Goal: Task Accomplishment & Management: Use online tool/utility

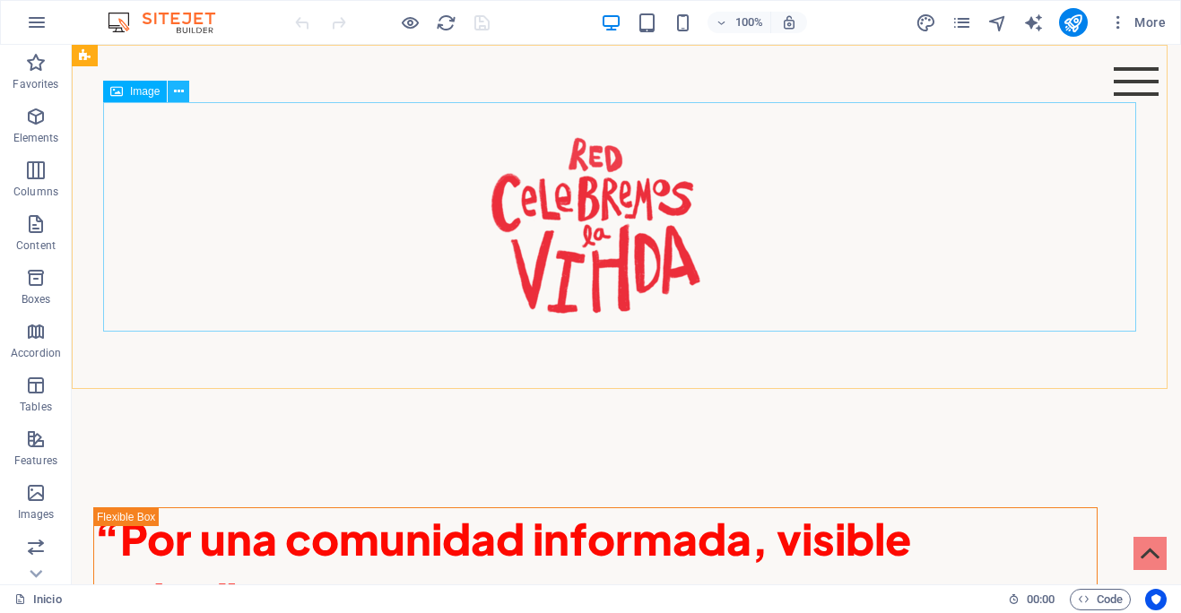
click at [178, 93] on icon at bounding box center [179, 91] width 10 height 19
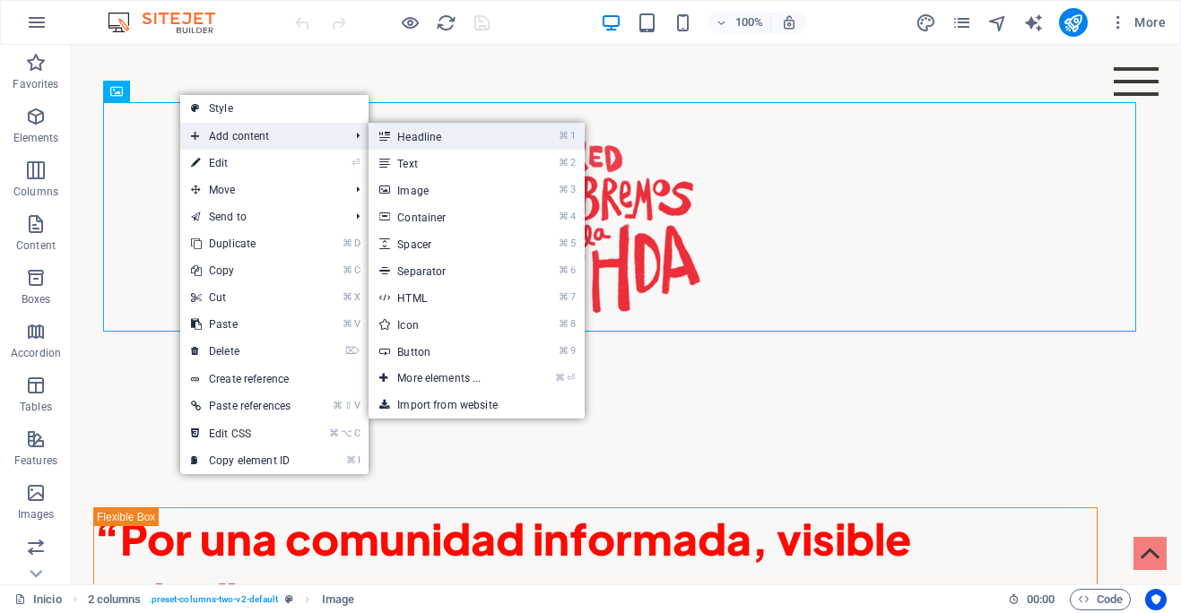
click at [436, 136] on link "⌘ 1 Headline" at bounding box center [442, 136] width 148 height 27
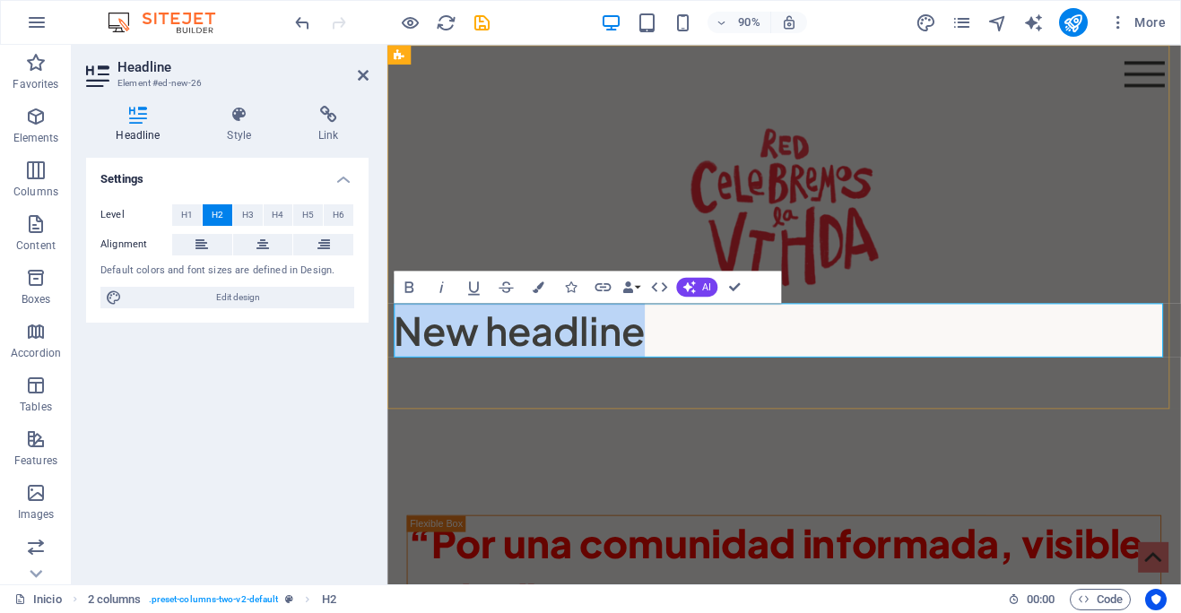
click at [693, 363] on h2 "New headline" at bounding box center [827, 362] width 867 height 60
drag, startPoint x: 694, startPoint y: 364, endPoint x: 404, endPoint y: 366, distance: 289.6
click at [404, 366] on h2 "New headline" at bounding box center [827, 362] width 867 height 60
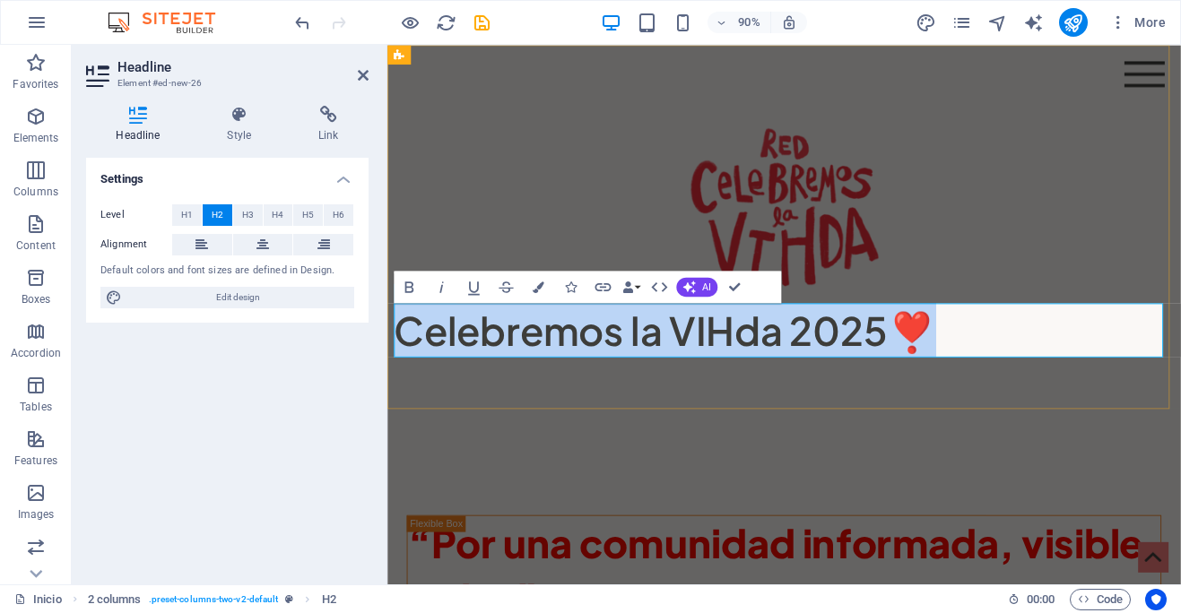
drag, startPoint x: 994, startPoint y: 362, endPoint x: 400, endPoint y: 363, distance: 594.4
click at [400, 363] on h2 "Celebremos la VIHda 2025❣️" at bounding box center [827, 362] width 867 height 60
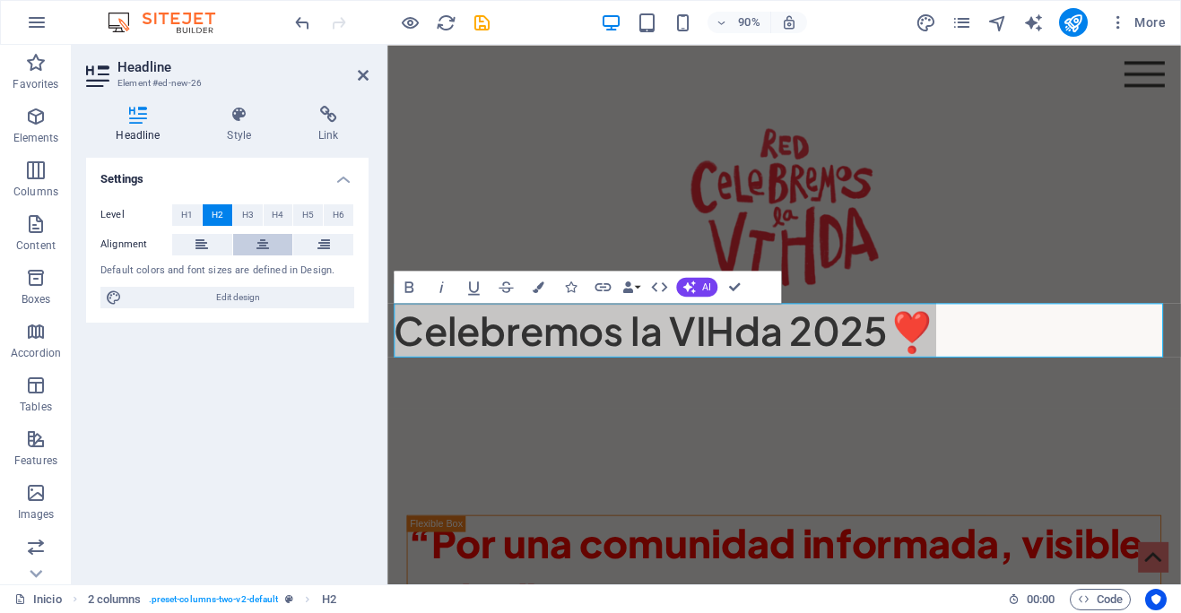
click at [267, 248] on icon at bounding box center [262, 245] width 13 height 22
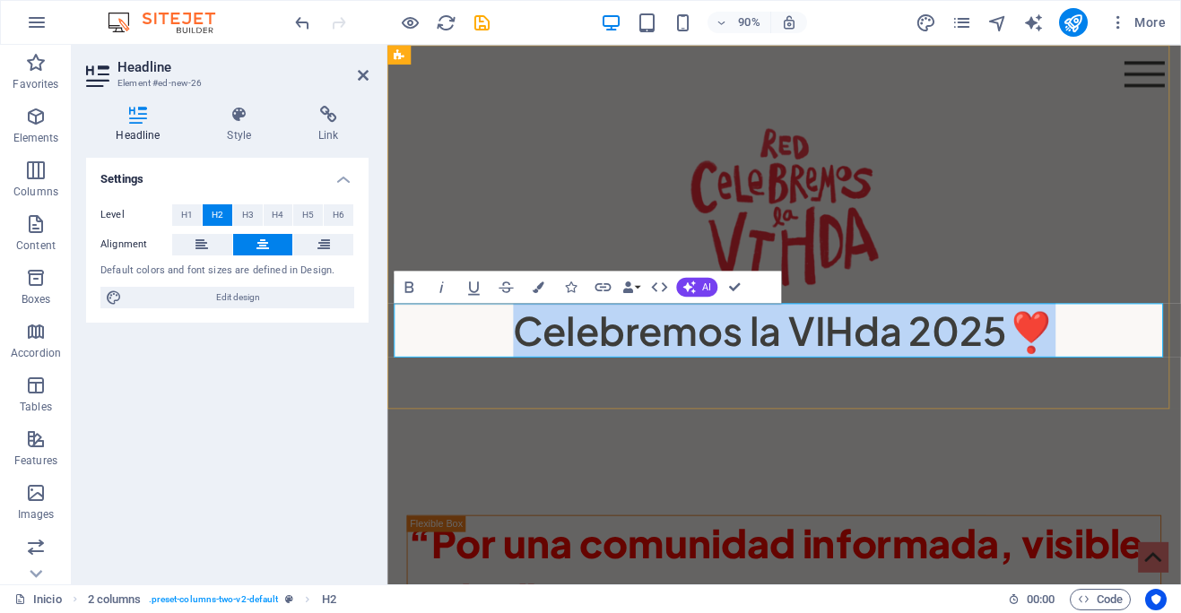
click at [1139, 367] on h2 "Celebremos la VIHda 2025❣️" at bounding box center [827, 362] width 867 height 60
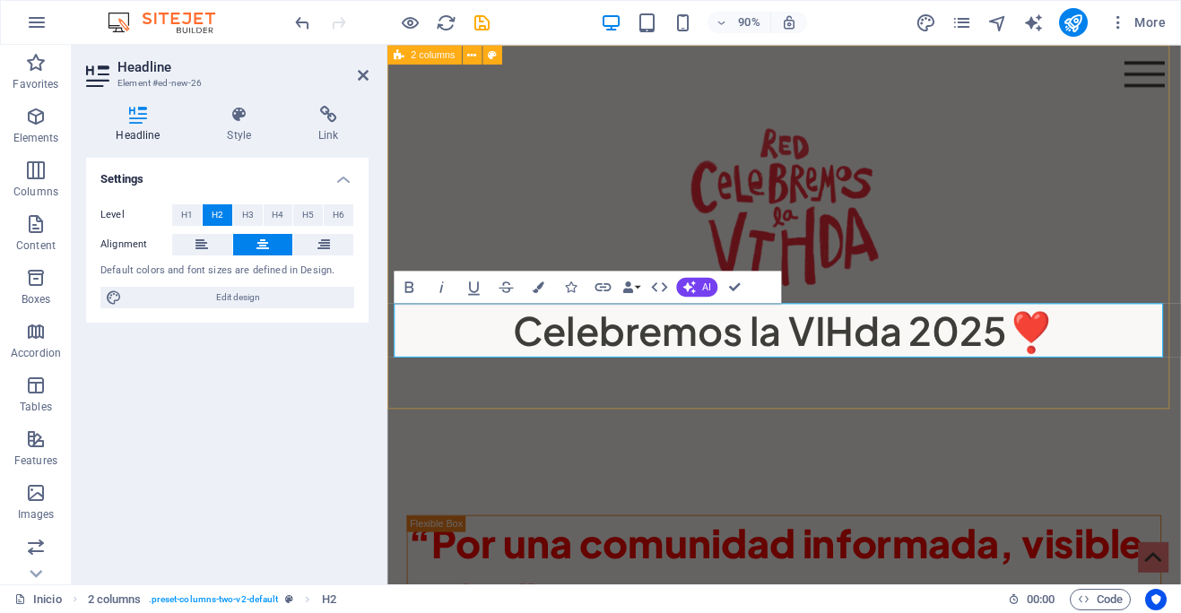
click at [628, 425] on div "Celebremos la VIHda 2025❣️" at bounding box center [827, 247] width 881 height 404
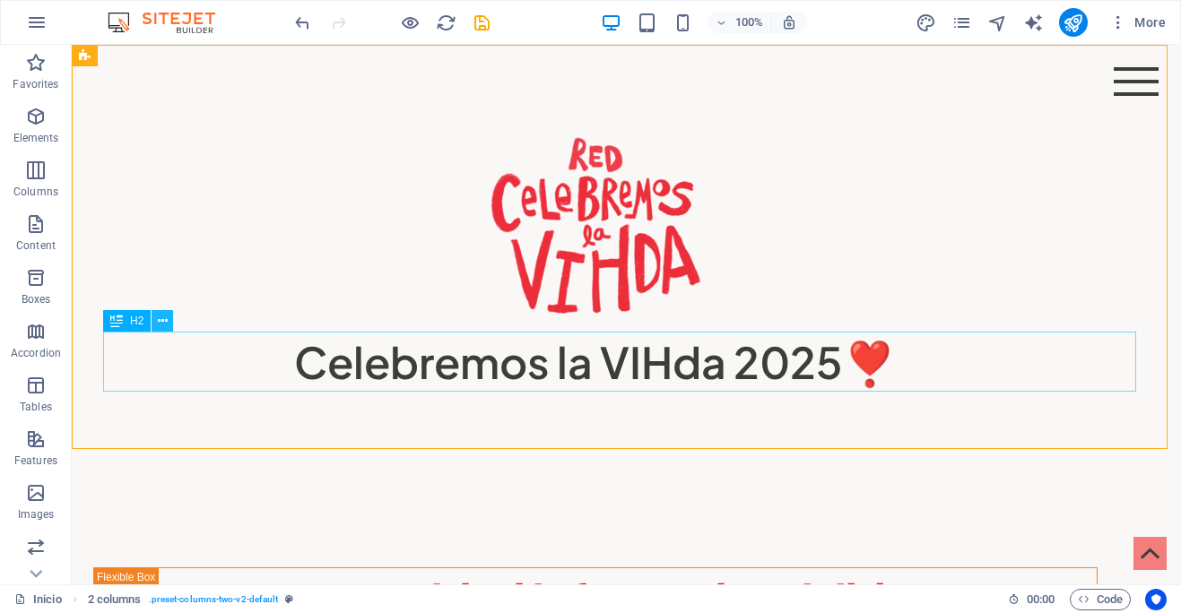
click at [165, 324] on icon at bounding box center [163, 321] width 10 height 19
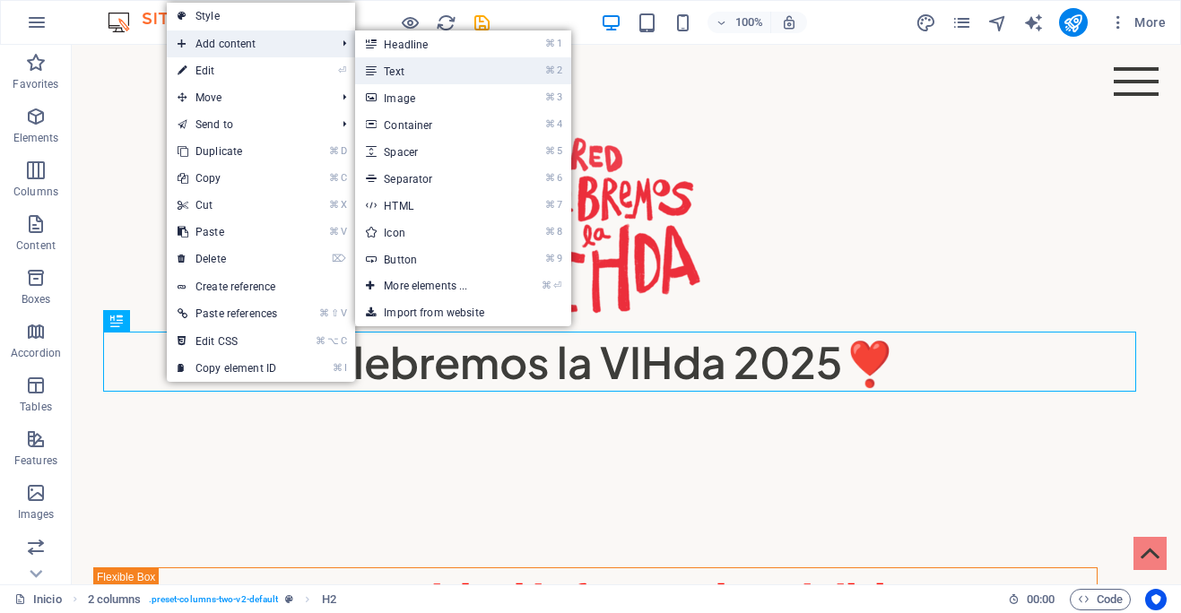
click at [410, 71] on link "⌘ 2 Text" at bounding box center [429, 70] width 148 height 27
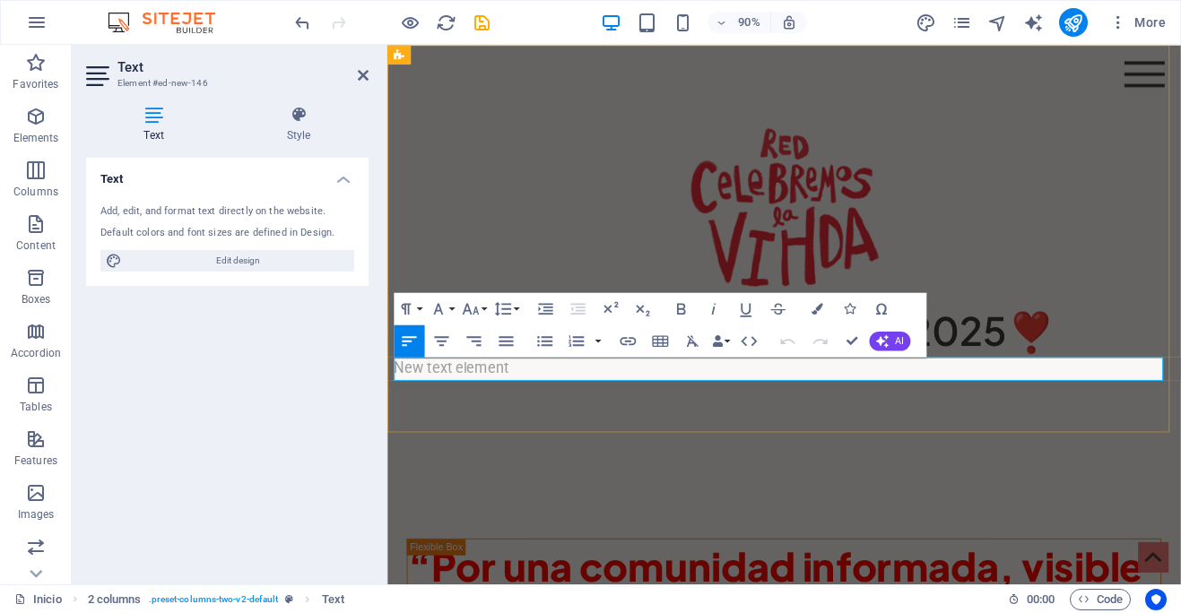
click at [600, 401] on p "New text element" at bounding box center [827, 405] width 867 height 26
drag, startPoint x: 573, startPoint y: 410, endPoint x: 389, endPoint y: 406, distance: 183.8
click at [389, 406] on div "Celebremos la VIHda 2025❣️ New text element" at bounding box center [827, 260] width 881 height 430
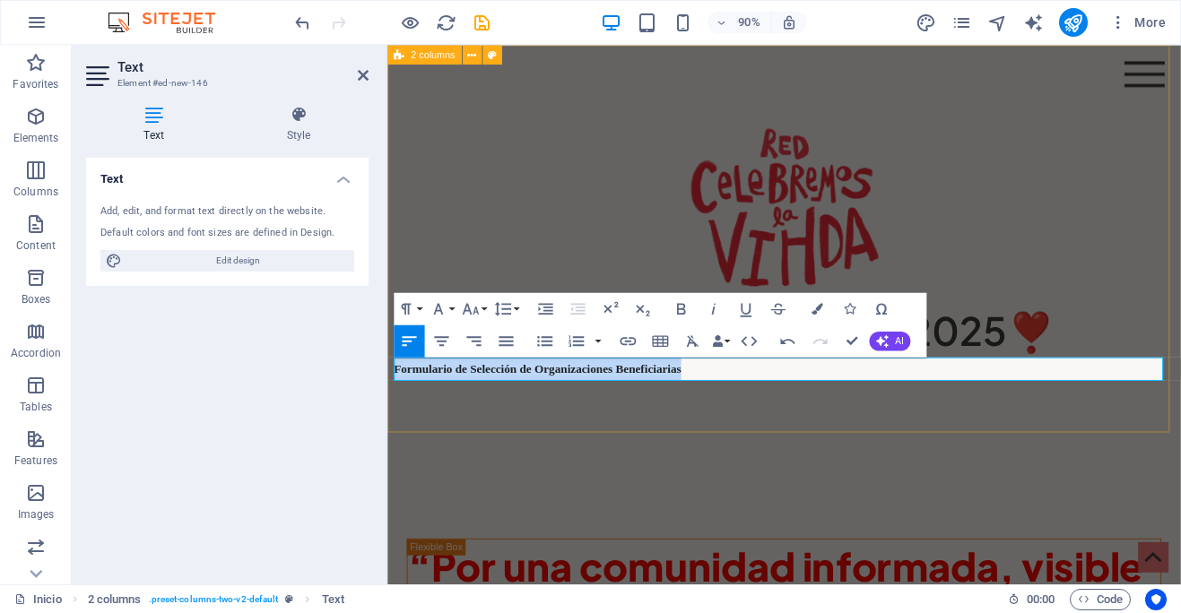
drag, startPoint x: 729, startPoint y: 403, endPoint x: 390, endPoint y: 405, distance: 338.9
click at [390, 405] on div "Celebremos la VIHda 2025❣️ Formulario de Selección de Organizaciones Beneficiar…" at bounding box center [827, 260] width 881 height 430
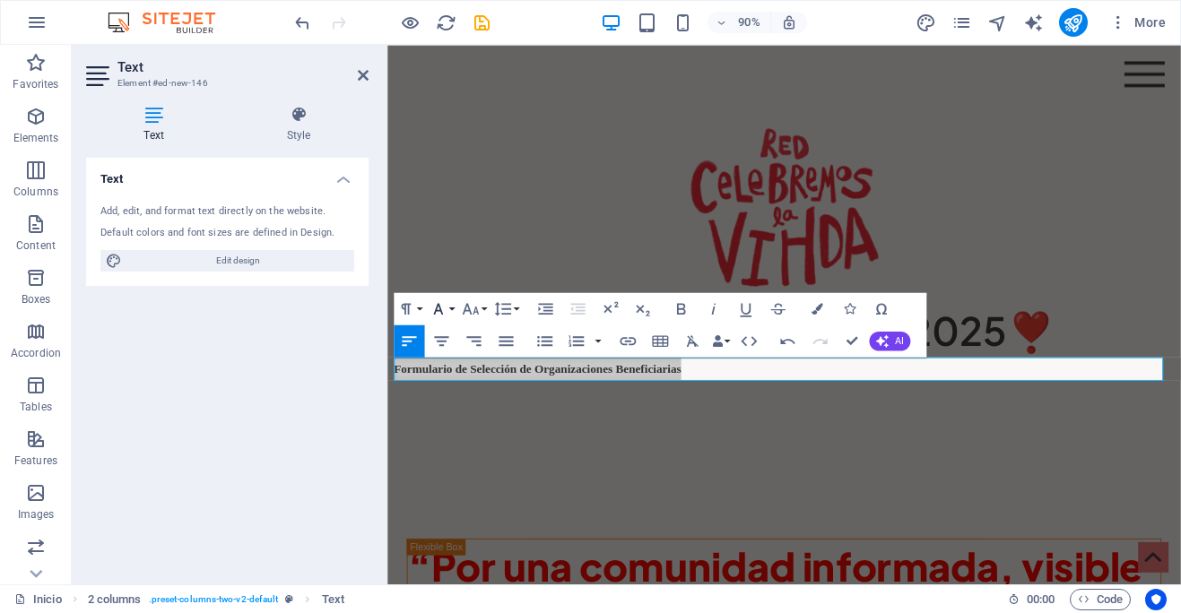
click at [447, 307] on icon "button" at bounding box center [439, 309] width 20 height 20
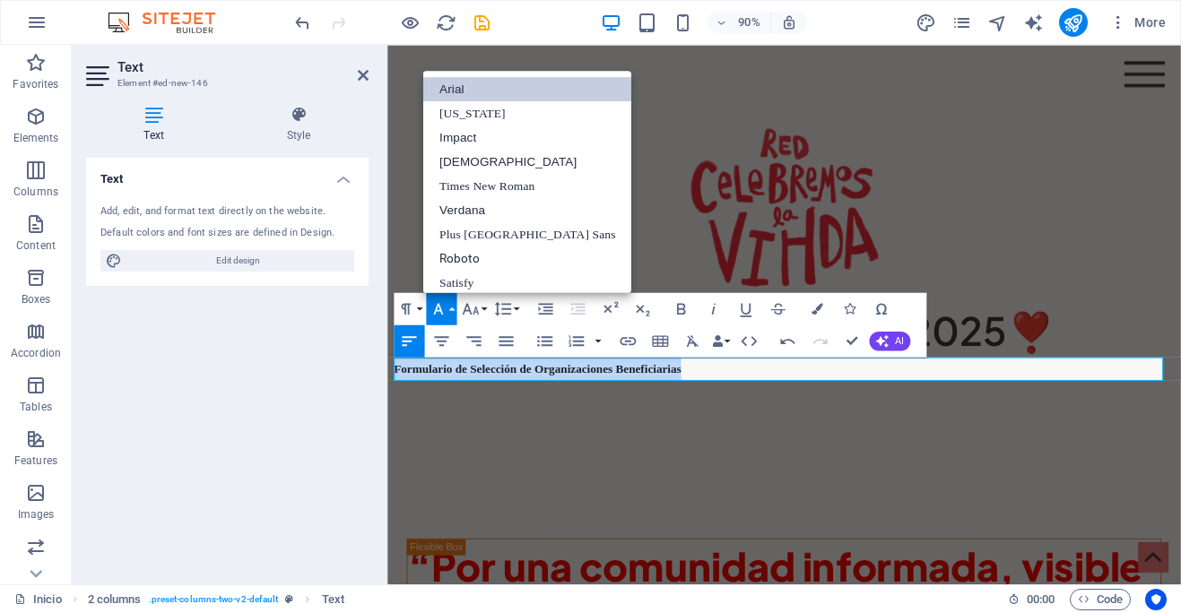
click at [486, 89] on link "Arial" at bounding box center [527, 89] width 209 height 24
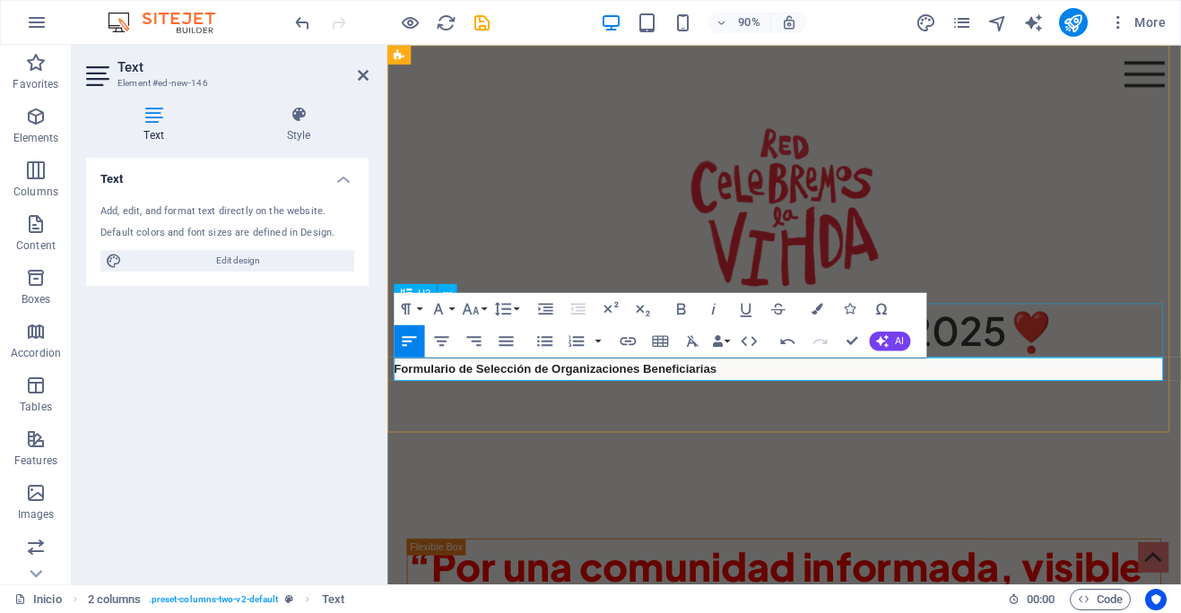
click at [1064, 371] on div "Celebremos la VIHda 2025❣️" at bounding box center [827, 362] width 867 height 60
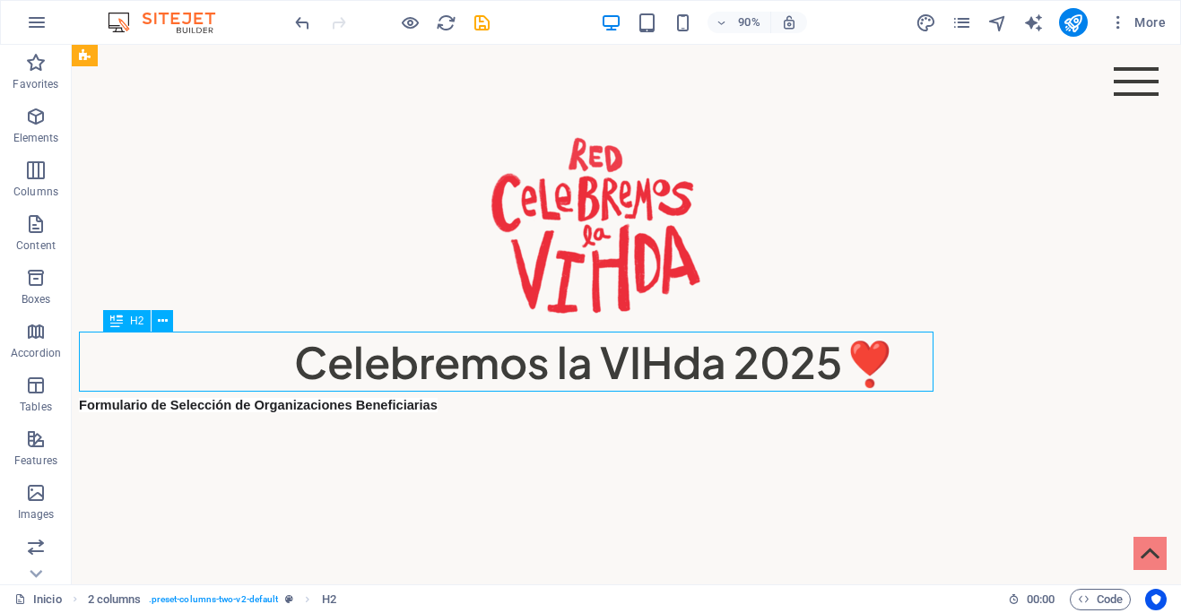
click at [991, 337] on div "Celebremos la VIHda 2025❣️" at bounding box center [595, 362] width 1033 height 60
click at [849, 361] on div "Celebremos la VIHda 2025❣️" at bounding box center [595, 362] width 1033 height 60
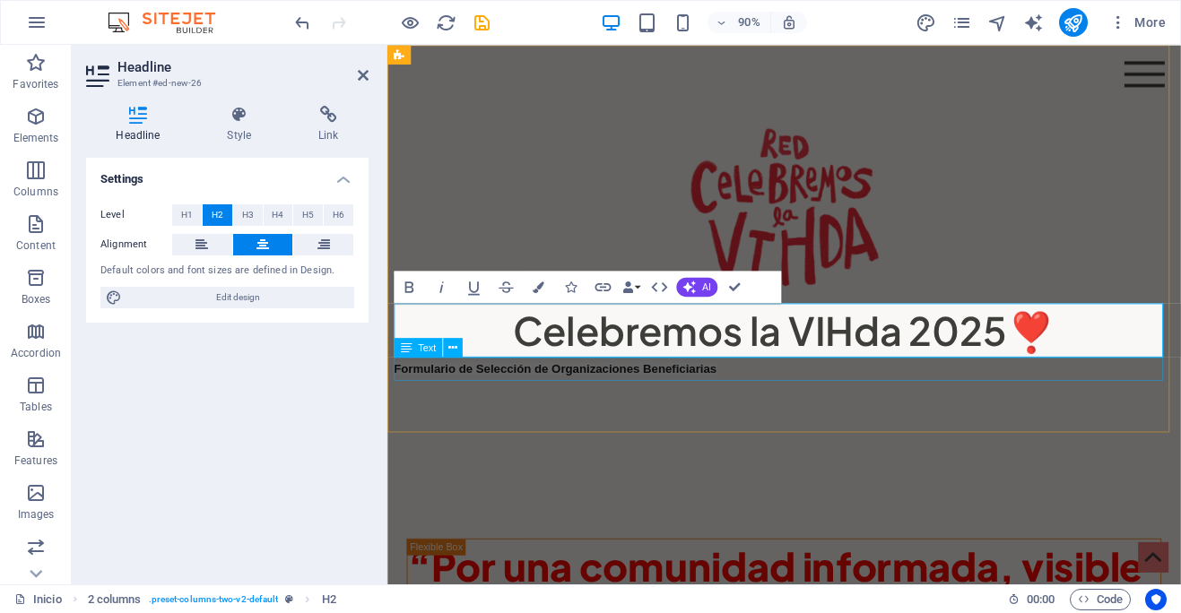
click at [842, 411] on div "Formulario de Selección de Organizaciones Beneficiarias" at bounding box center [827, 405] width 867 height 26
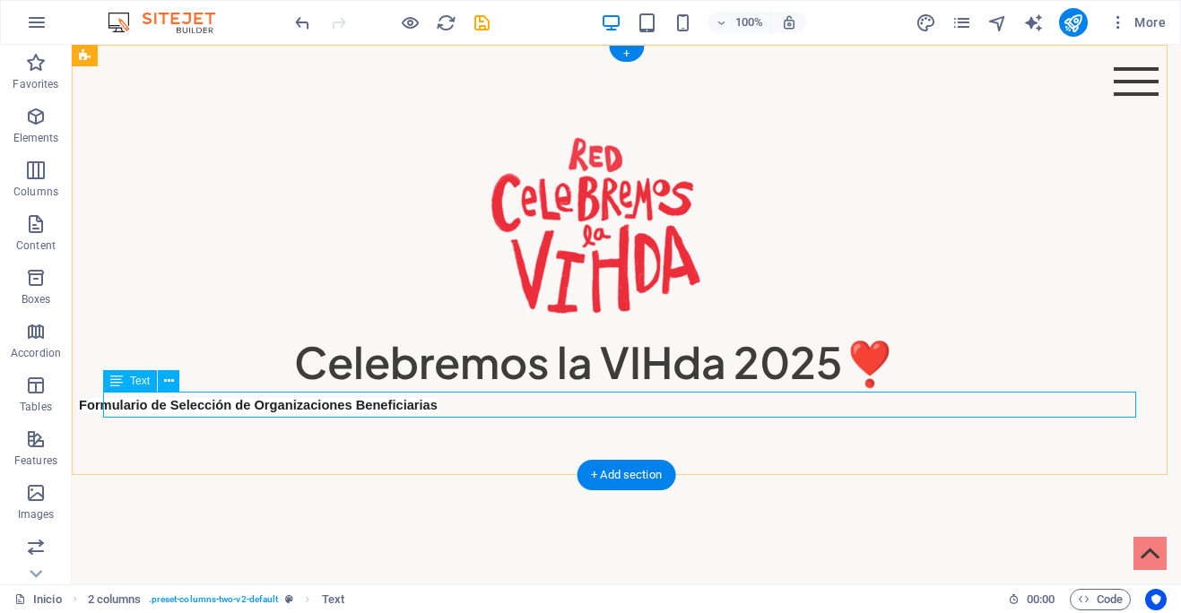
click at [521, 404] on div "Formulario de Selección de Organizaciones Beneficiarias" at bounding box center [595, 405] width 1033 height 26
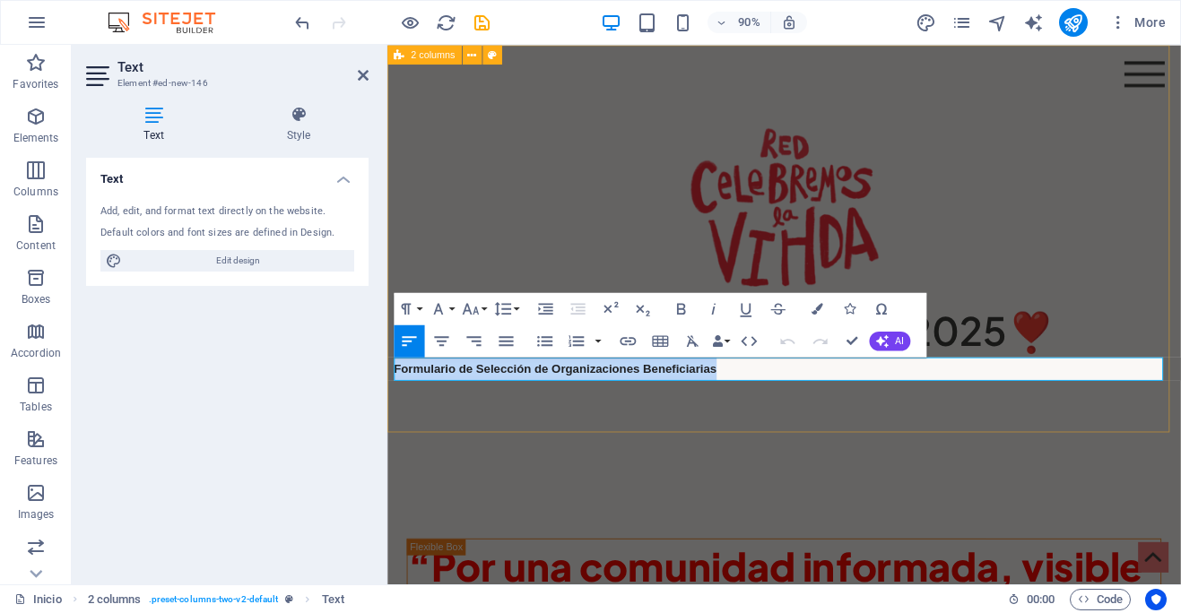
drag, startPoint x: 819, startPoint y: 410, endPoint x: 388, endPoint y: 408, distance: 431.2
click at [388, 408] on div "Celebremos la VIHda 2025❣️ Formulario de Selección de Organizaciones Beneficiar…" at bounding box center [827, 260] width 881 height 430
click at [442, 341] on icon "button" at bounding box center [441, 341] width 14 height 10
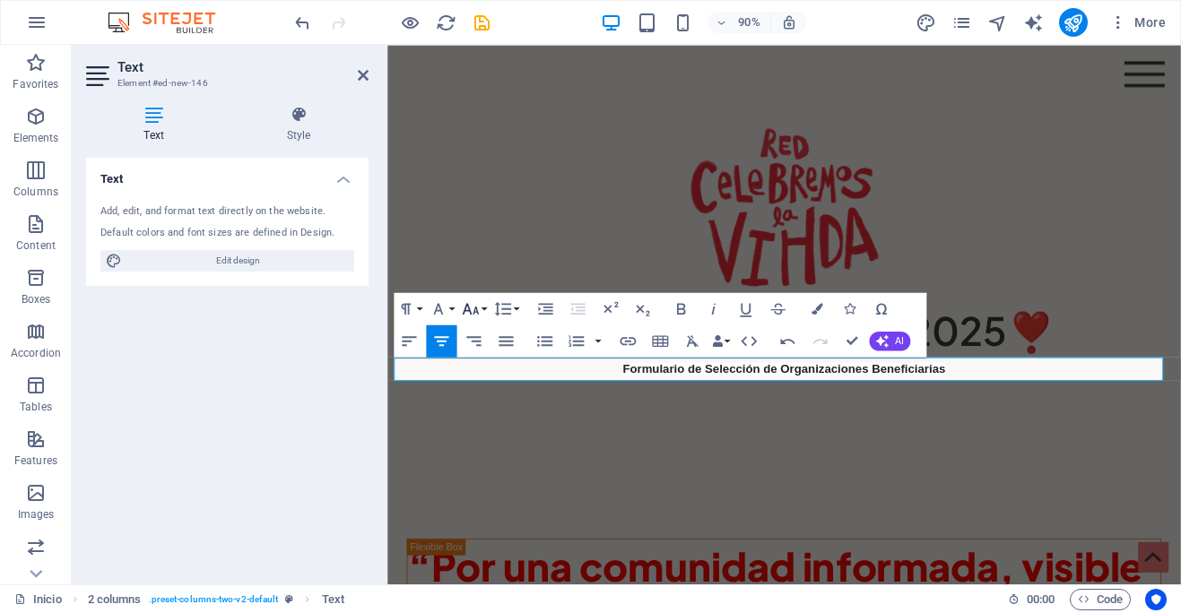
click at [481, 311] on button "Font Size" at bounding box center [473, 308] width 30 height 32
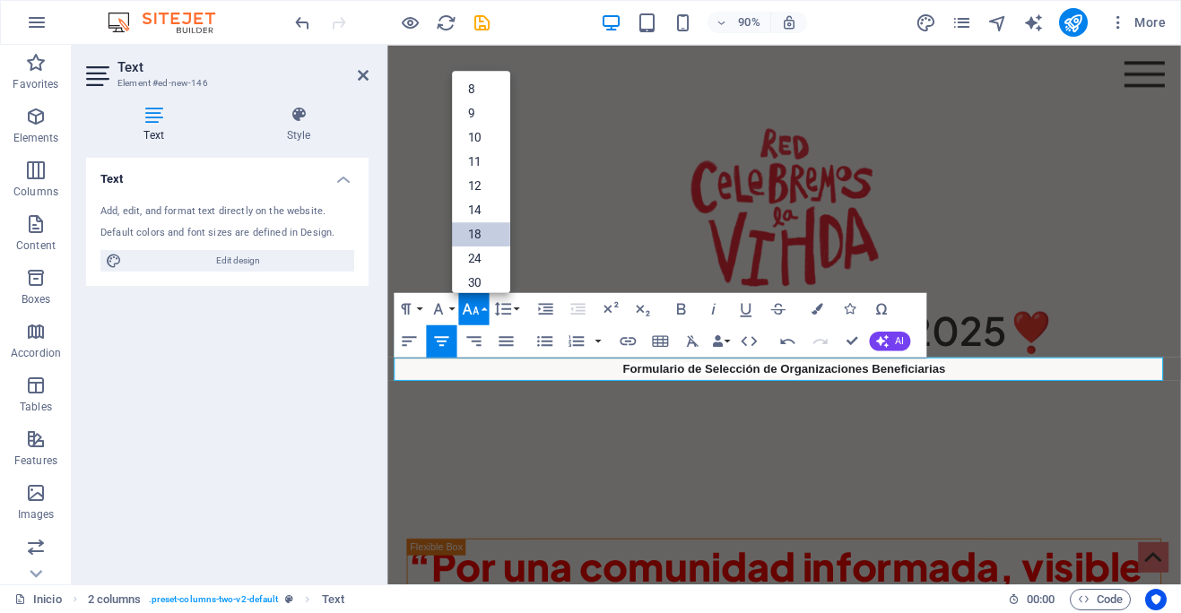
click at [483, 236] on link "18" at bounding box center [481, 234] width 58 height 24
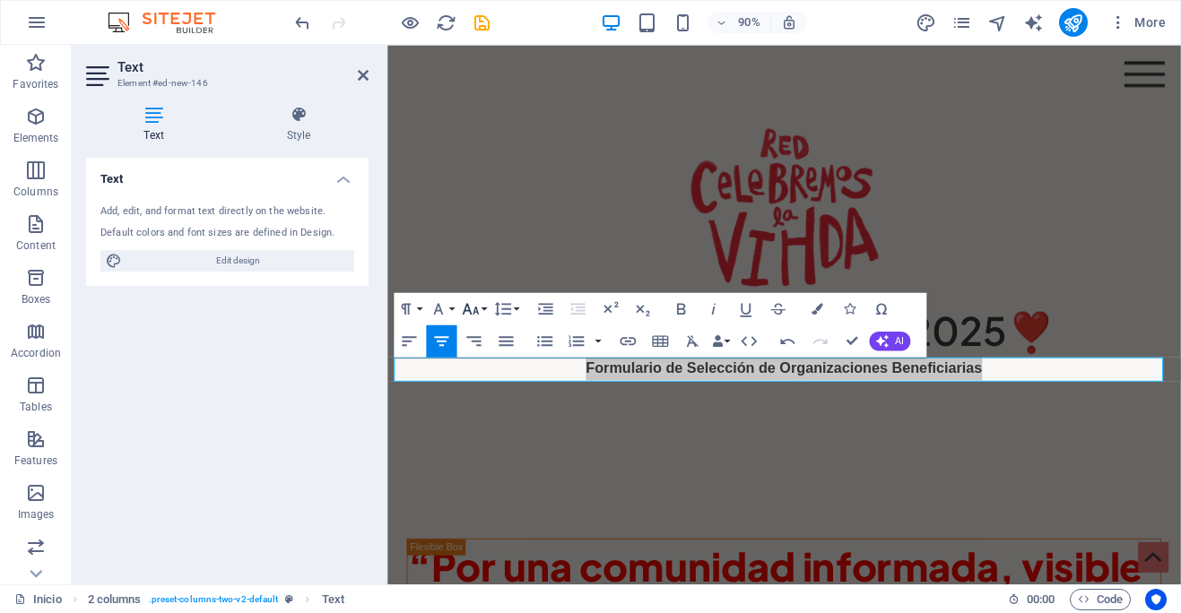
click at [473, 306] on icon "button" at bounding box center [471, 309] width 20 height 20
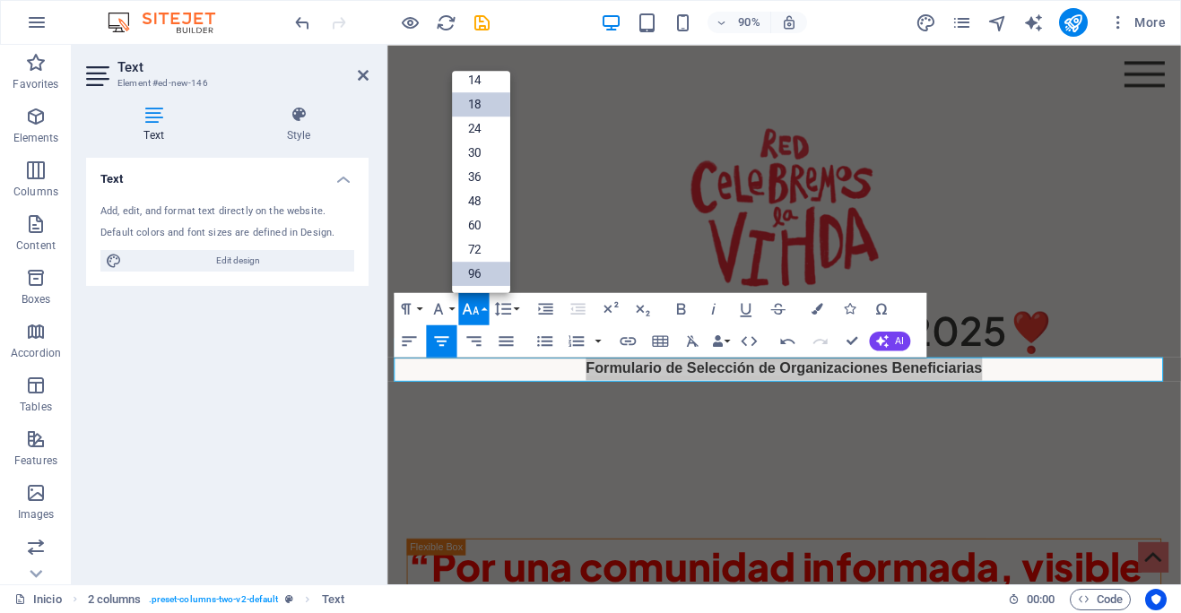
scroll to position [144, 0]
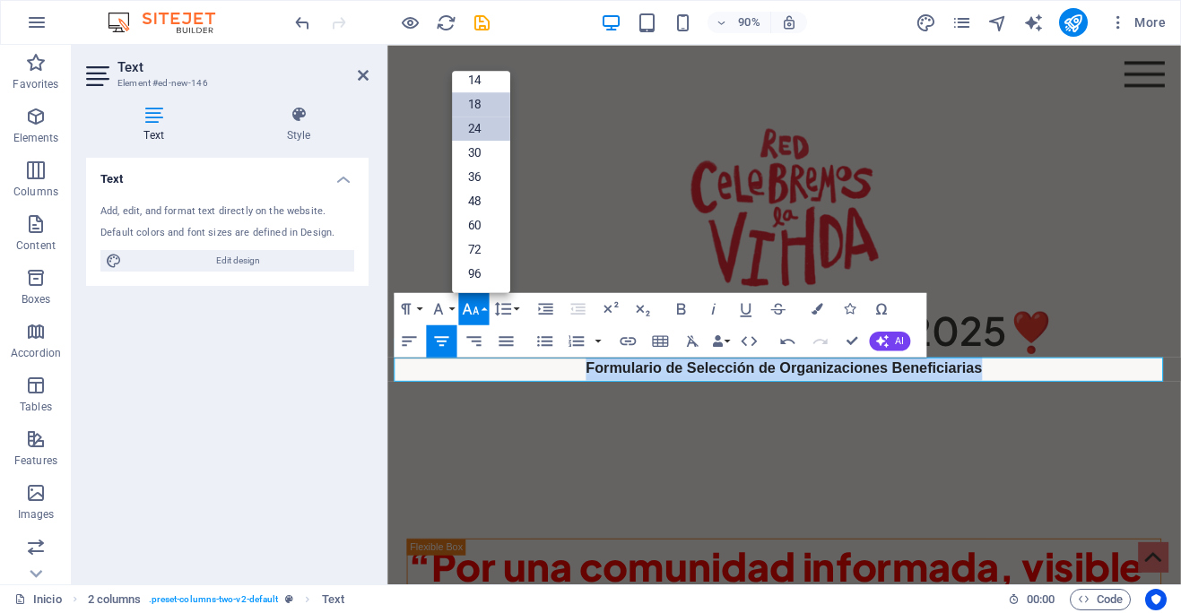
click at [492, 131] on link "24" at bounding box center [481, 129] width 58 height 24
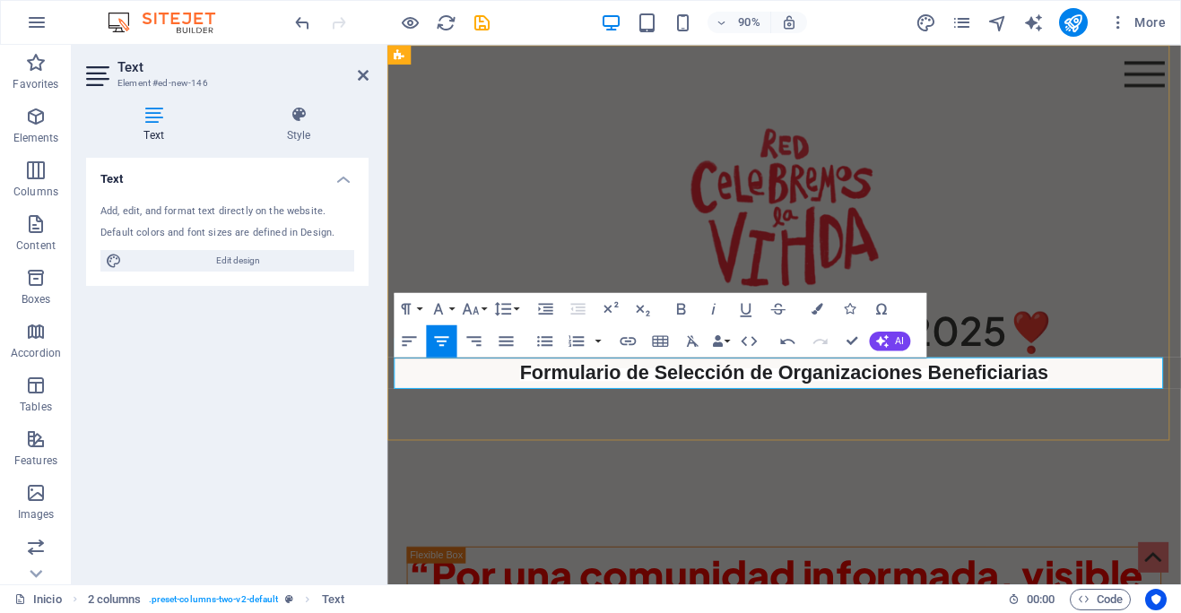
click at [1177, 412] on p "Formulario de Selección de Organizaciones Beneficiarias" at bounding box center [827, 409] width 867 height 34
click at [502, 463] on div "Celebremos la VIHda 2025❣️ Formulario de Selección de Organizaciones Beneficiar…" at bounding box center [827, 264] width 881 height 439
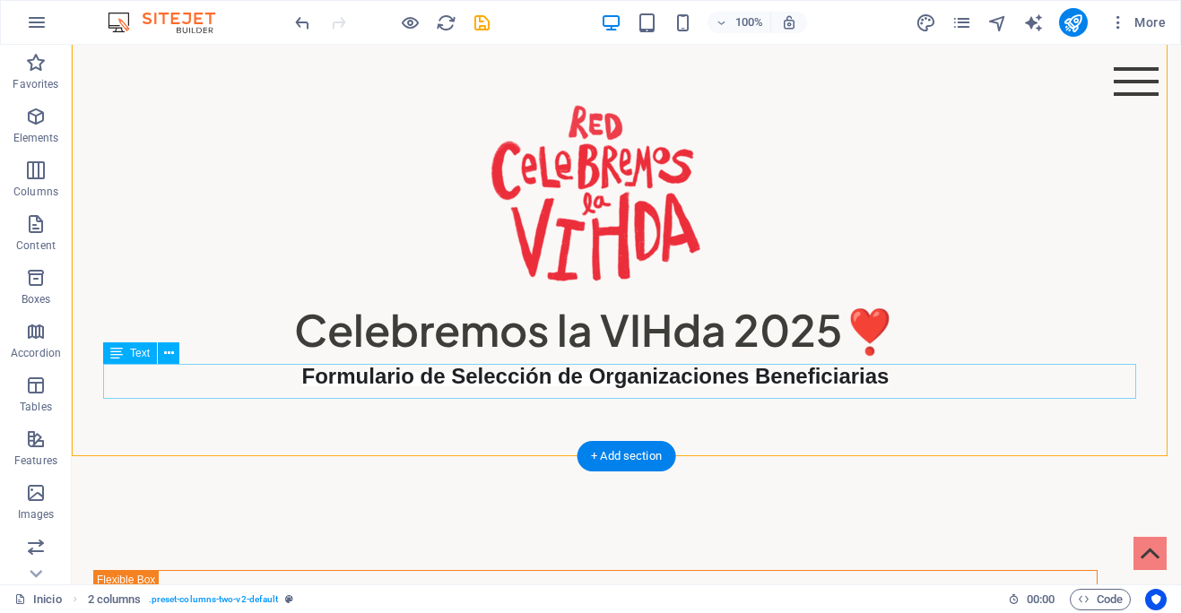
scroll to position [38, 0]
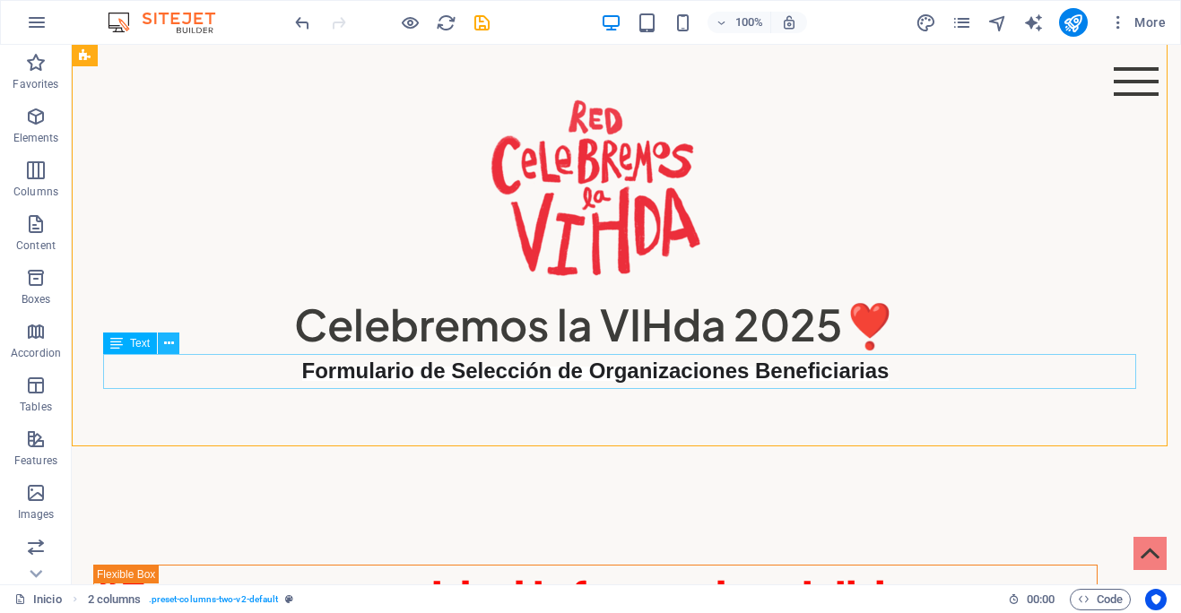
click at [173, 344] on button at bounding box center [169, 344] width 22 height 22
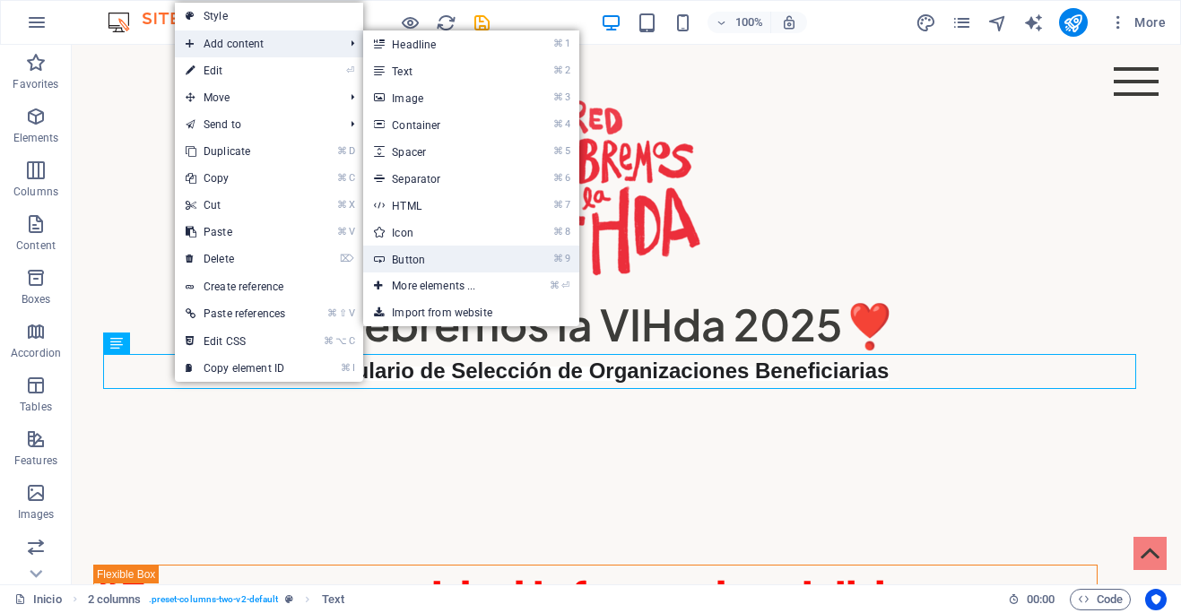
click at [451, 263] on link "⌘ 9 Button" at bounding box center [437, 259] width 148 height 27
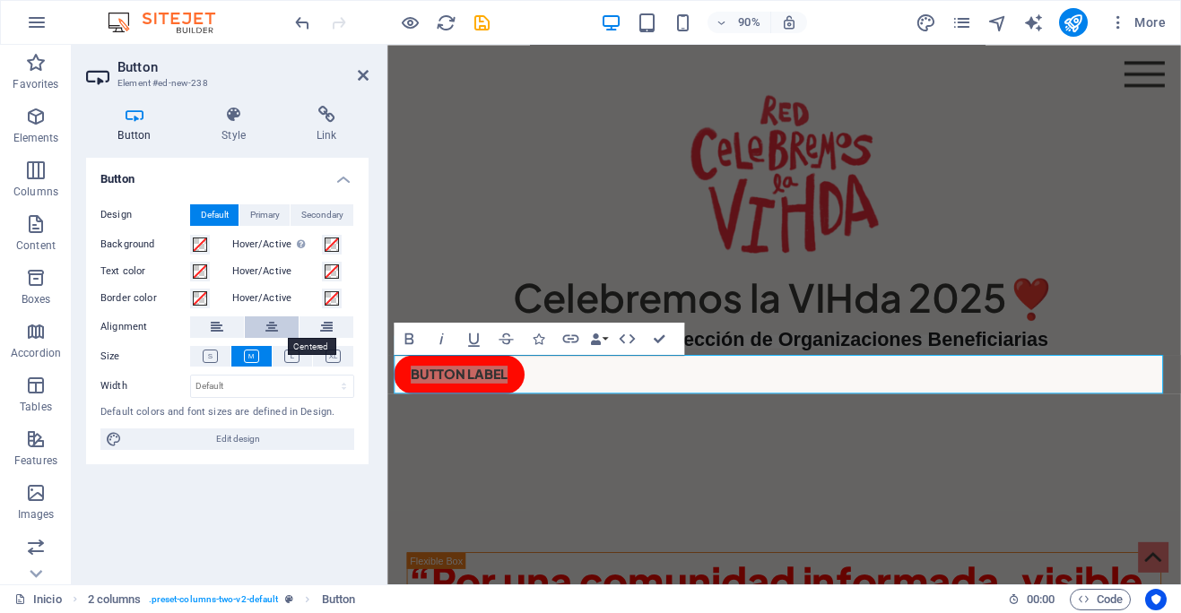
click at [279, 327] on button at bounding box center [272, 327] width 54 height 22
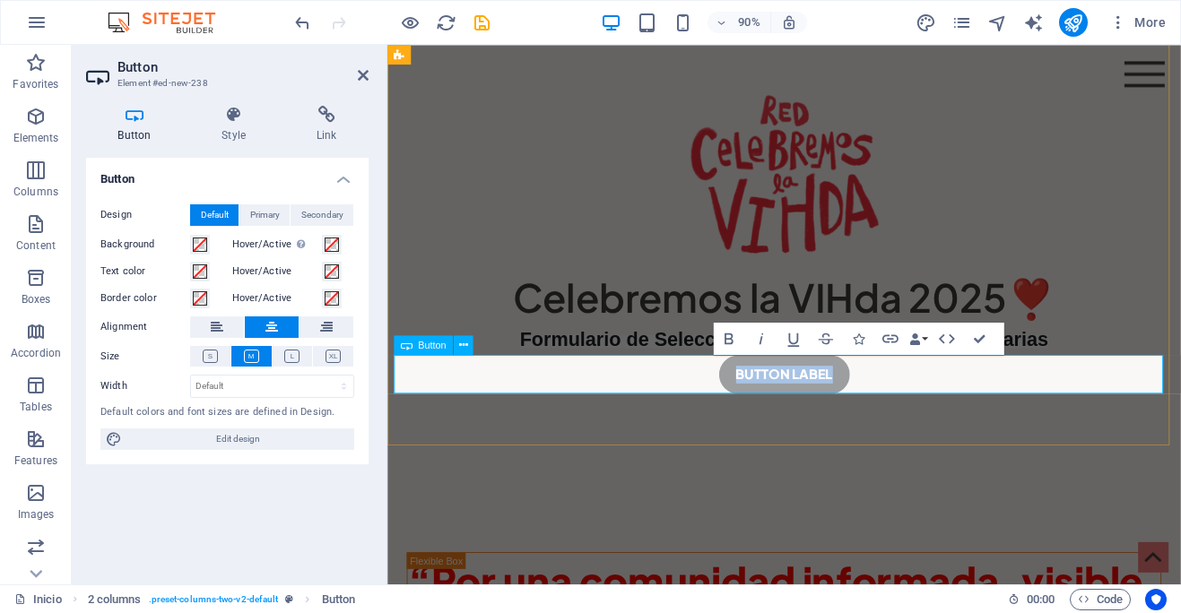
click at [872, 413] on link "Button label" at bounding box center [828, 410] width 145 height 43
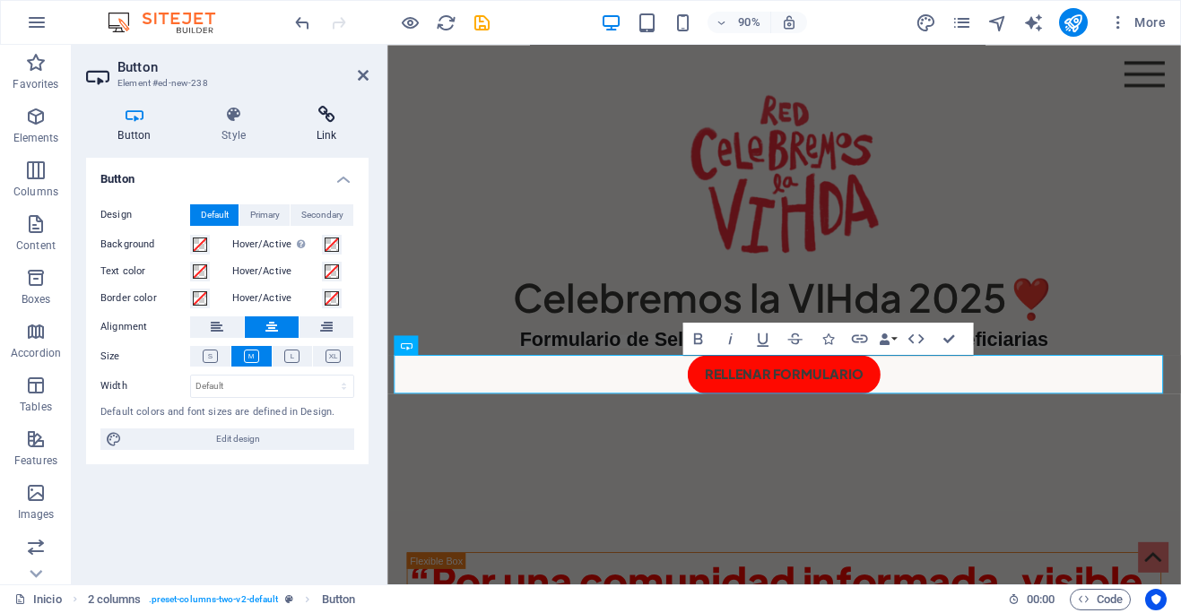
click at [329, 117] on icon at bounding box center [326, 115] width 84 height 18
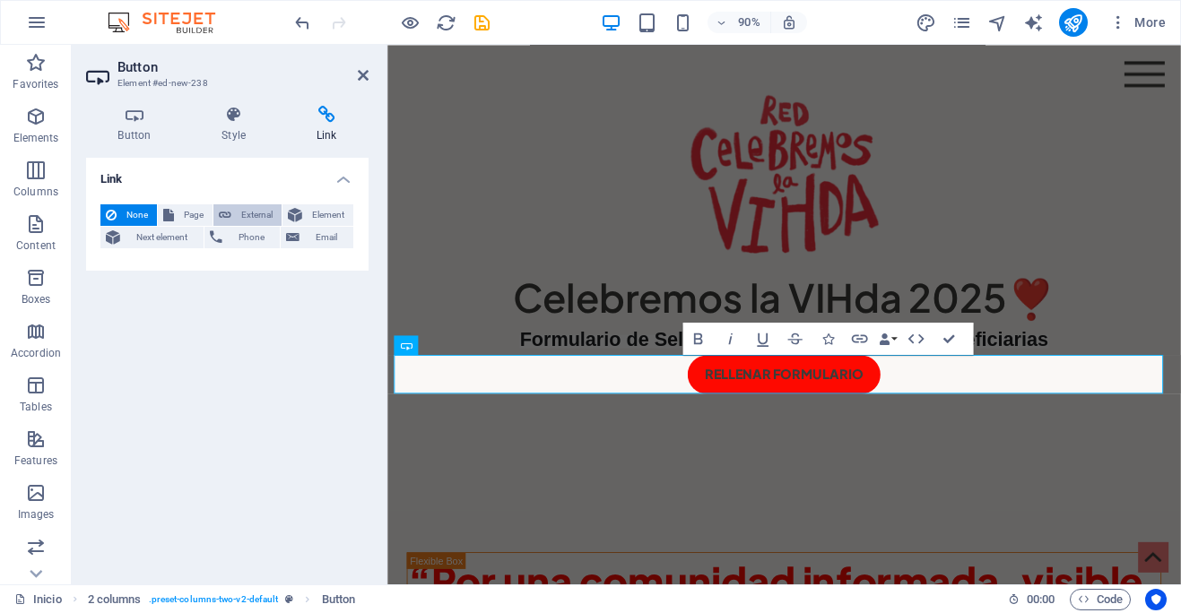
click at [248, 212] on span "External" at bounding box center [256, 215] width 39 height 22
select select "blank"
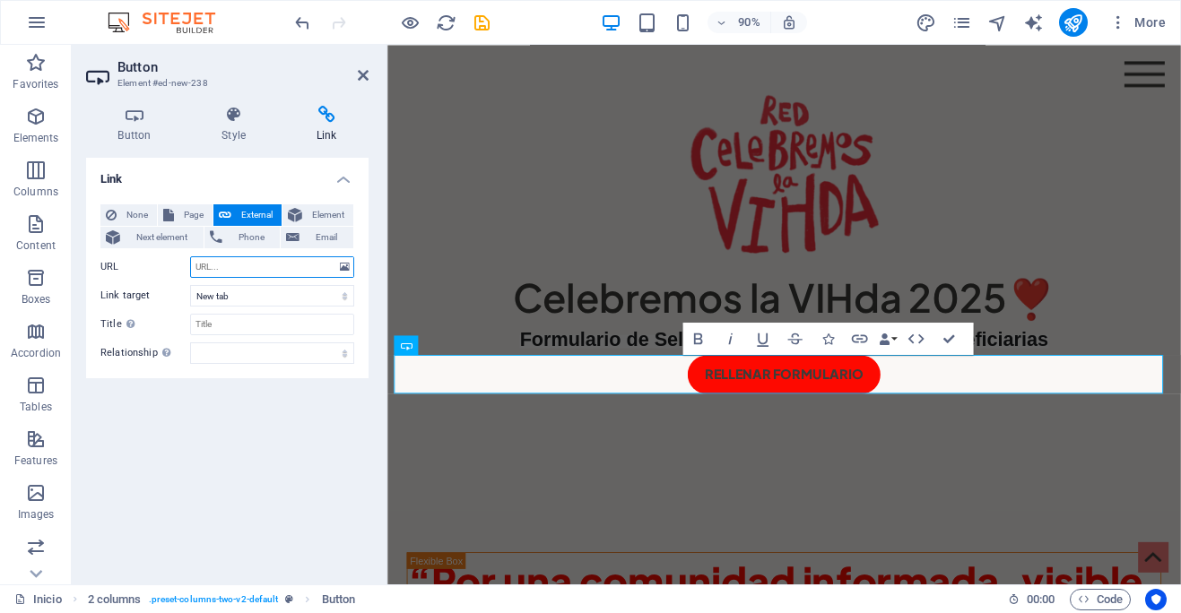
click at [261, 266] on input "URL" at bounding box center [272, 267] width 164 height 22
paste input "[URL][DOMAIN_NAME]"
click at [859, 339] on icon "button" at bounding box center [860, 338] width 20 height 20
type input "[URL][DOMAIN_NAME]"
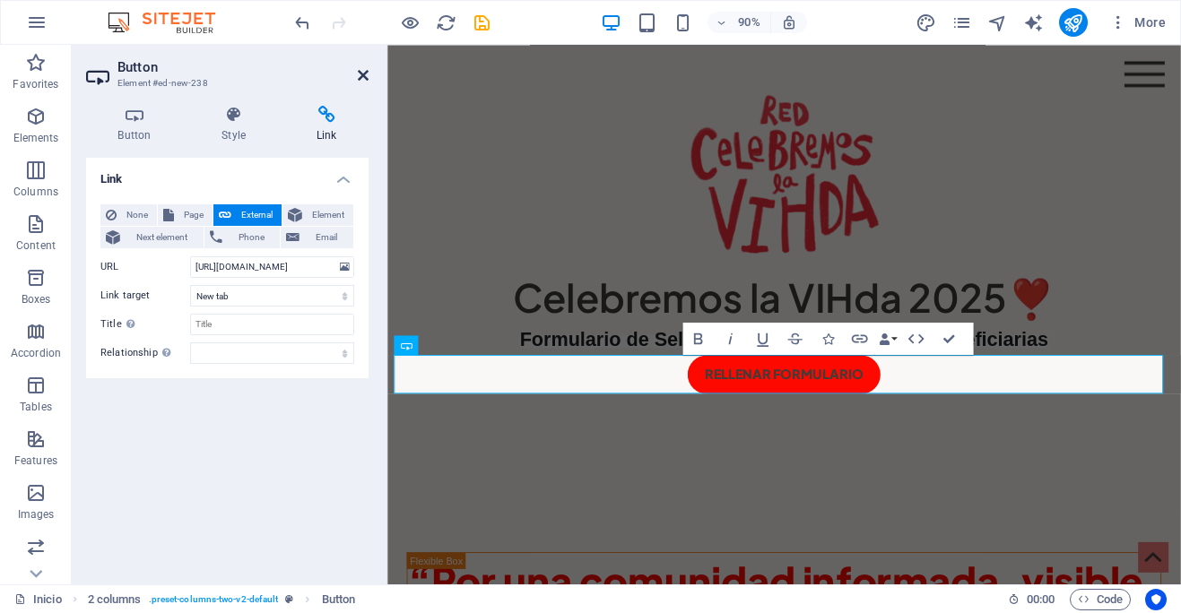
click at [363, 76] on icon at bounding box center [363, 75] width 11 height 14
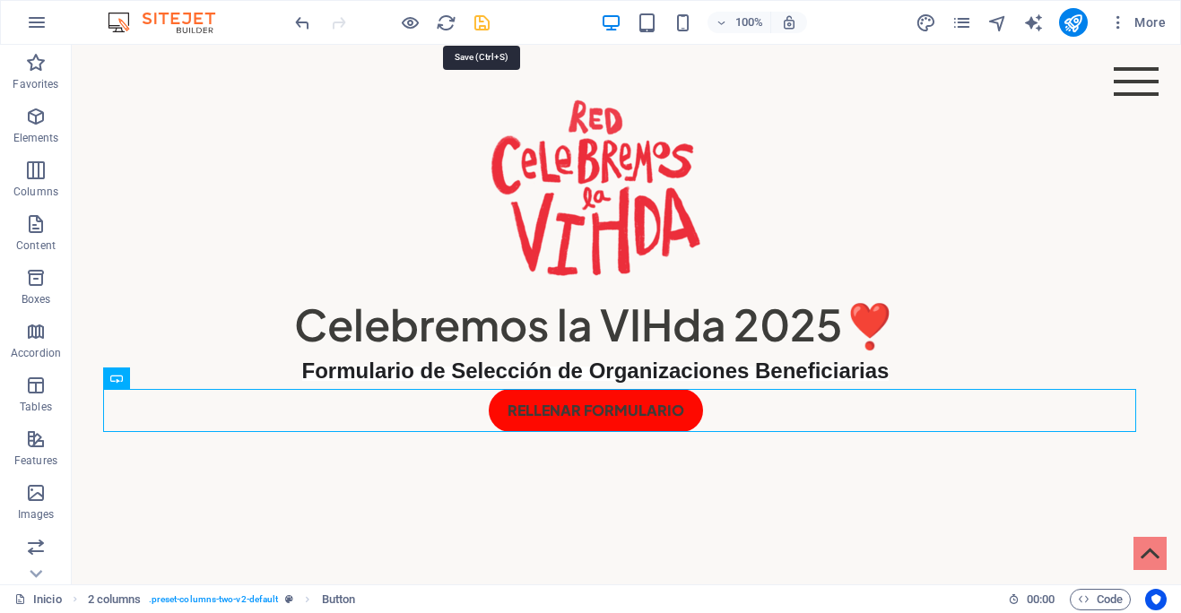
click at [483, 28] on icon "save" at bounding box center [482, 23] width 21 height 21
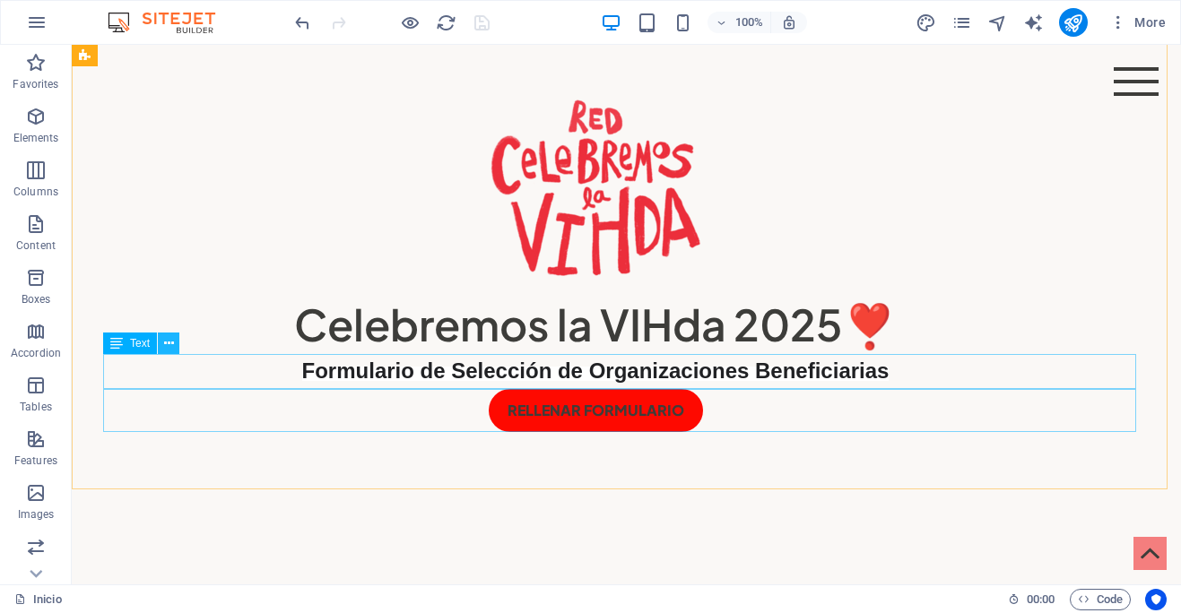
click at [171, 343] on icon at bounding box center [169, 343] width 10 height 19
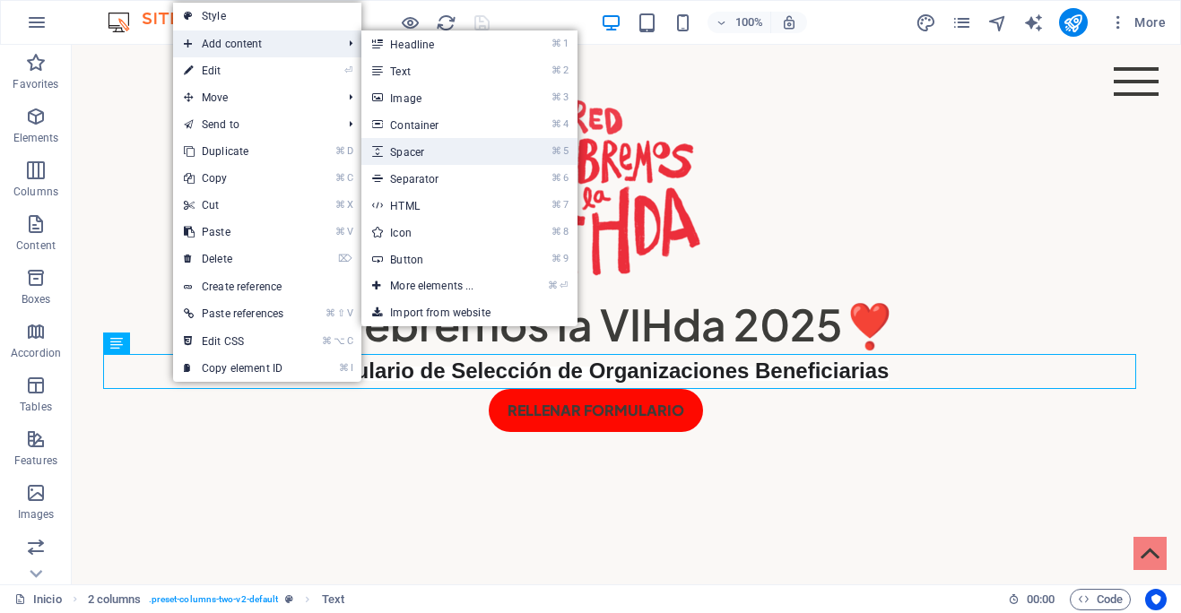
click at [429, 154] on link "⌘ 5 Spacer" at bounding box center [435, 151] width 148 height 27
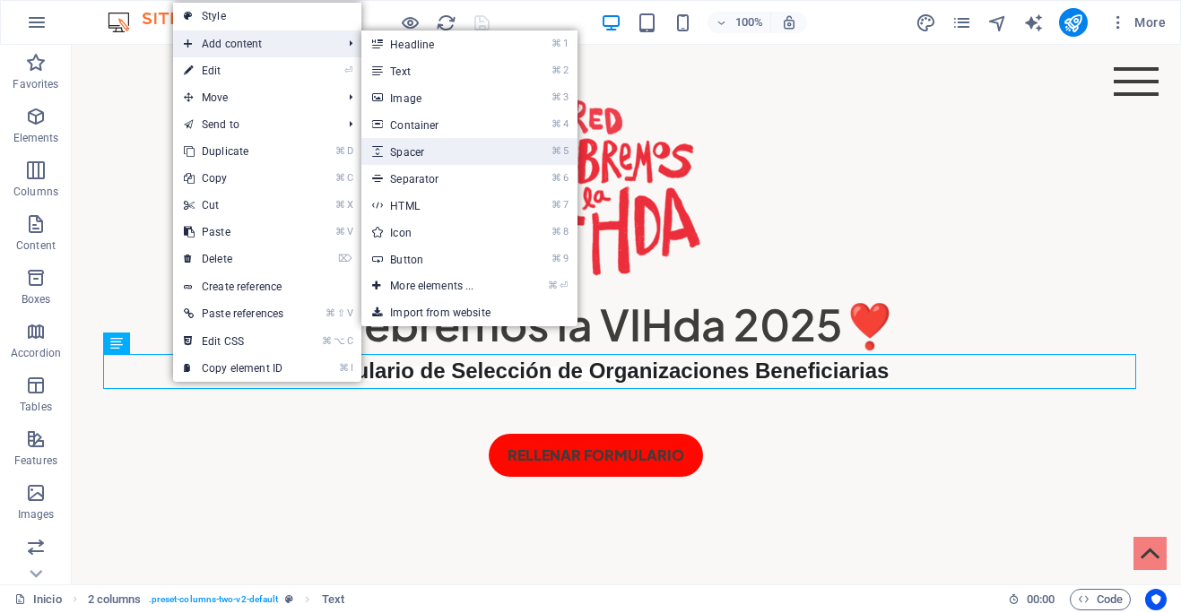
select select "px"
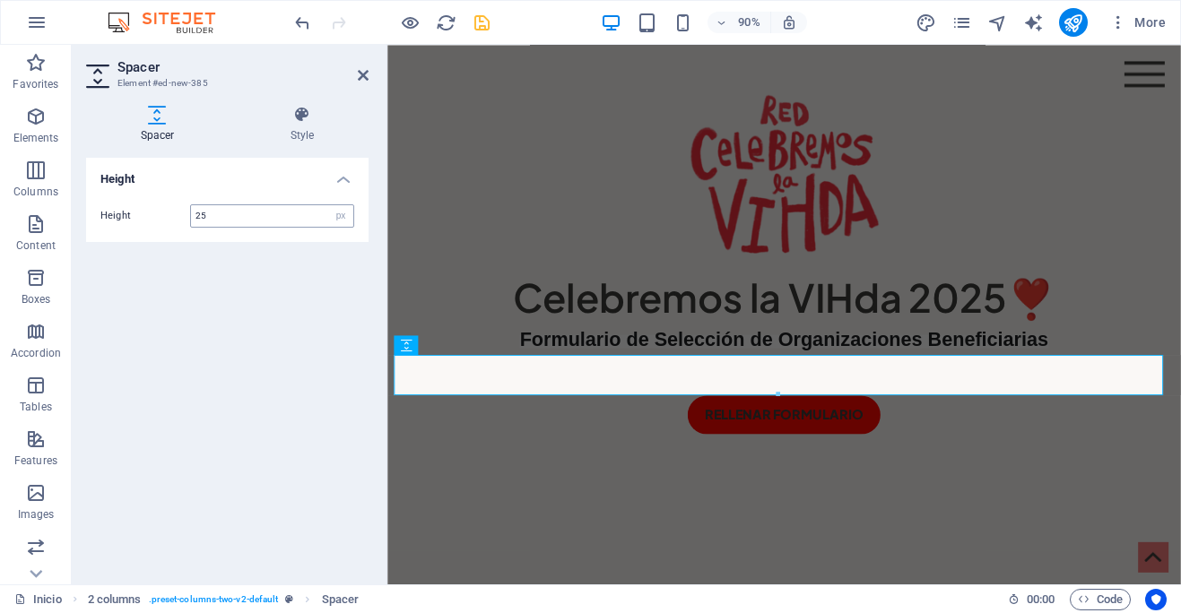
type input "25"
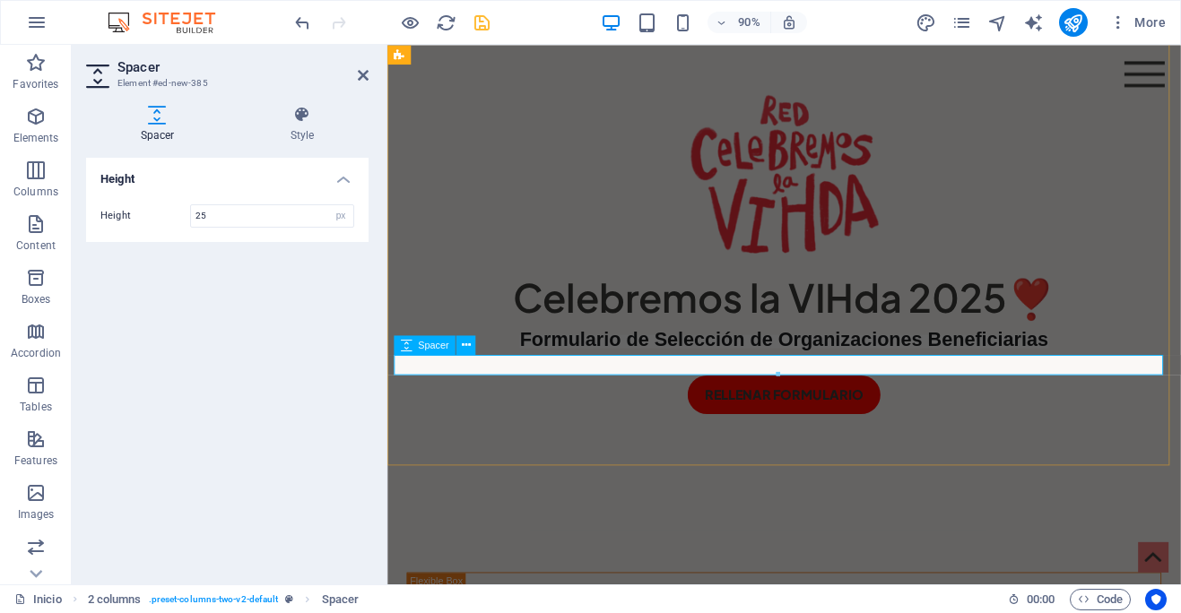
click at [522, 398] on div at bounding box center [827, 400] width 867 height 22
click at [466, 346] on icon at bounding box center [465, 344] width 9 height 17
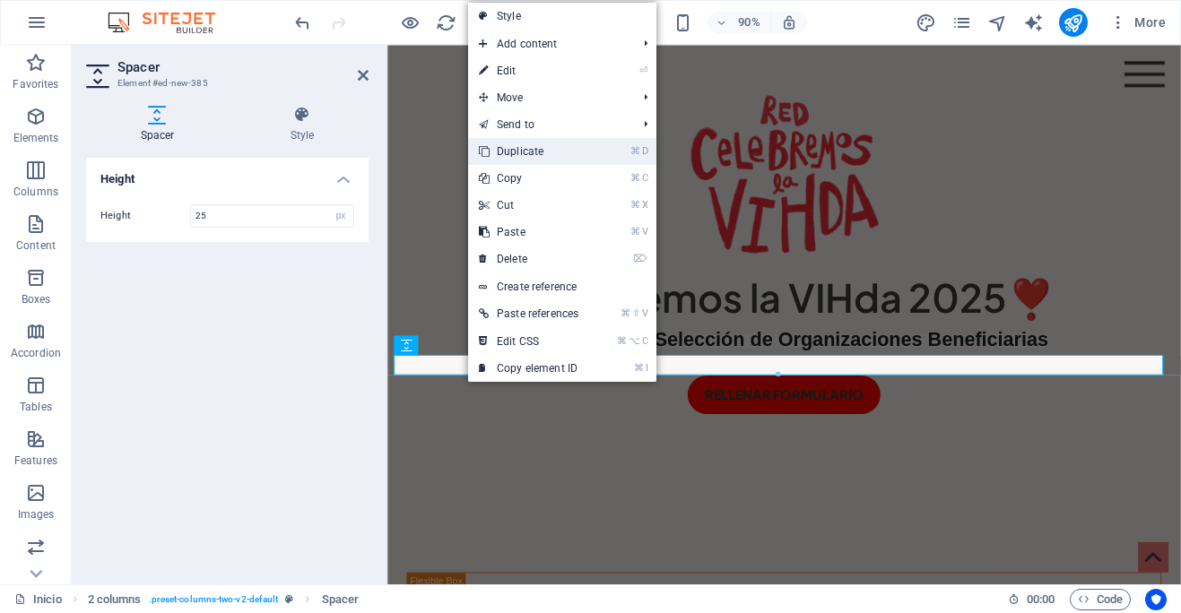
click at [533, 157] on link "⌘ D Duplicate" at bounding box center [528, 151] width 121 height 27
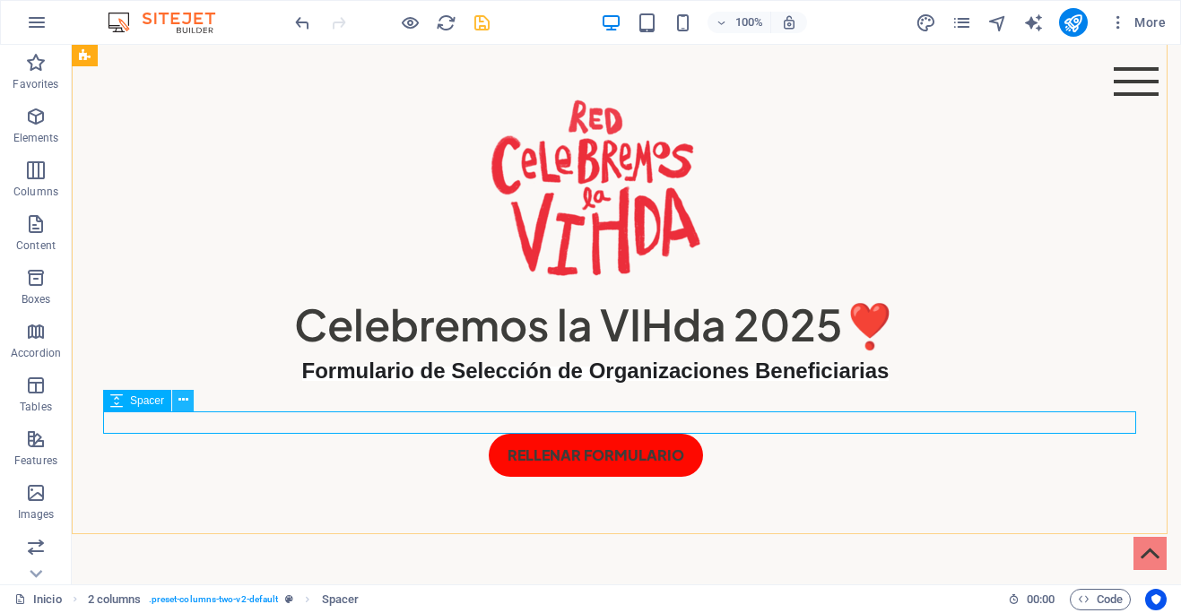
click at [183, 402] on icon at bounding box center [183, 400] width 10 height 19
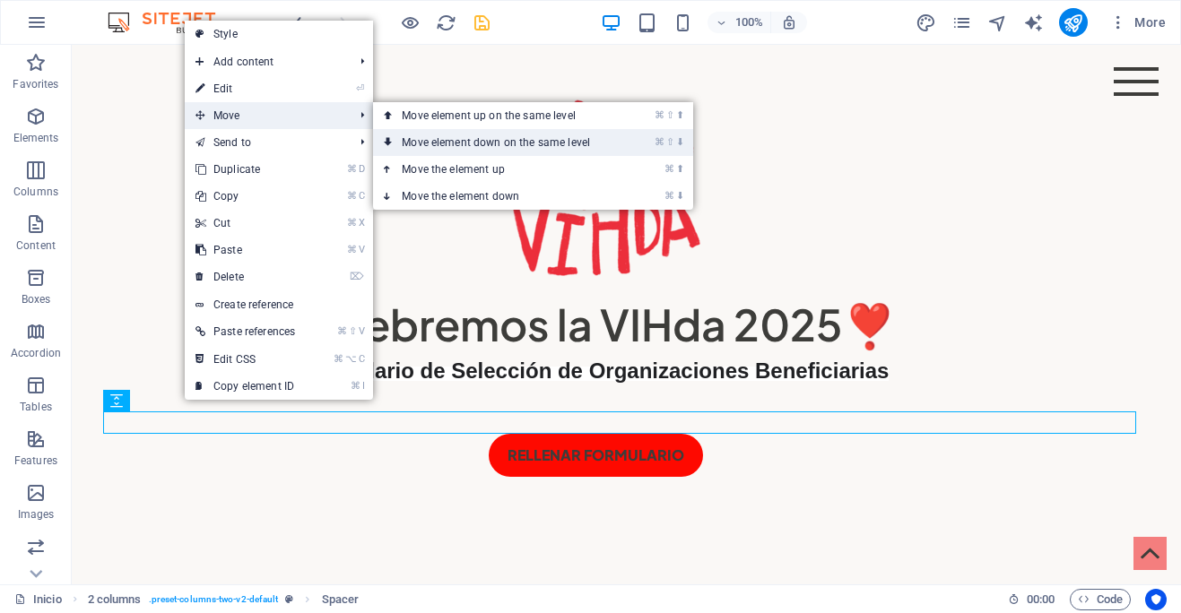
click at [429, 136] on link "⌘ ⇧ ⬇ Move element down on the same level" at bounding box center [499, 142] width 253 height 27
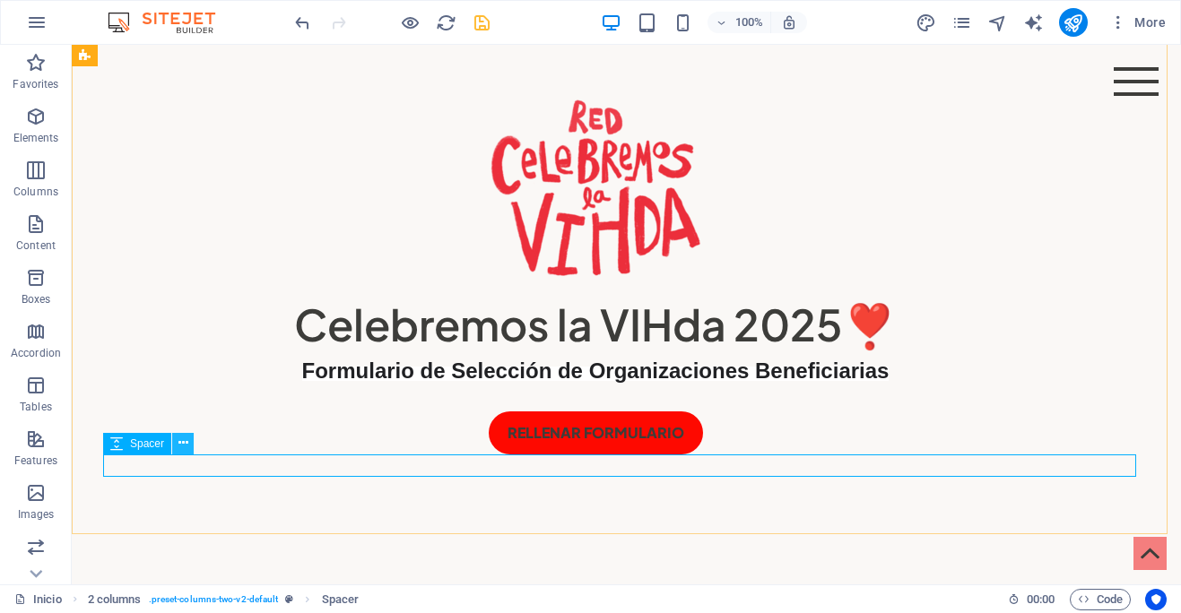
click at [183, 446] on icon at bounding box center [183, 443] width 10 height 19
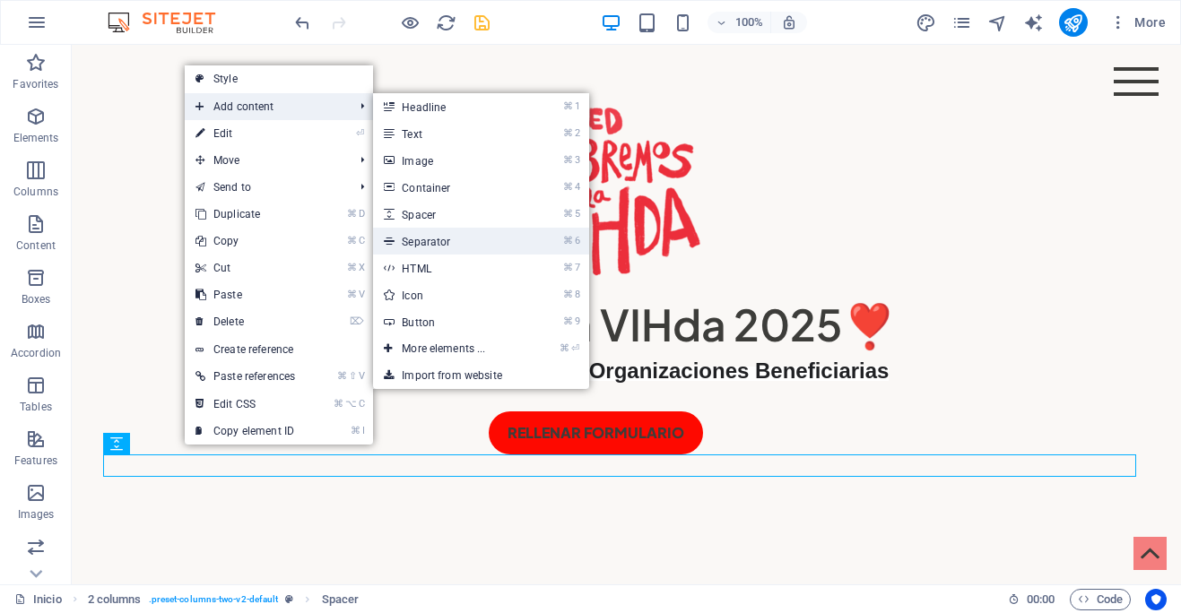
click at [467, 243] on link "⌘ 6 Separator" at bounding box center [447, 241] width 148 height 27
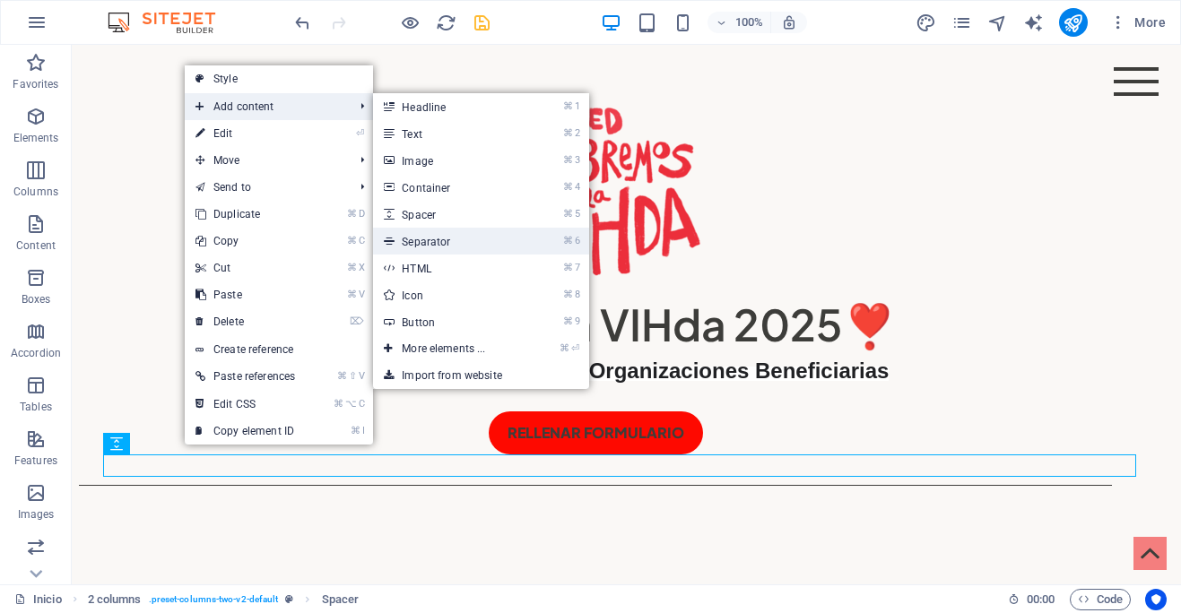
select select "%"
select select "px"
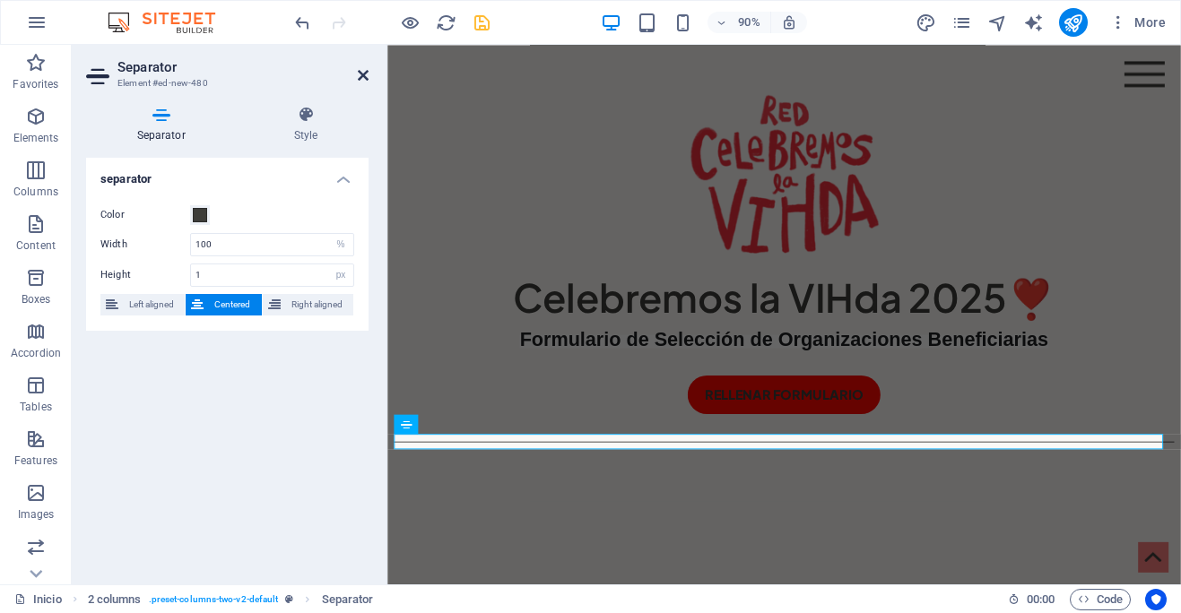
drag, startPoint x: 364, startPoint y: 74, endPoint x: 314, endPoint y: 13, distance: 79.0
click at [364, 74] on icon at bounding box center [363, 75] width 11 height 14
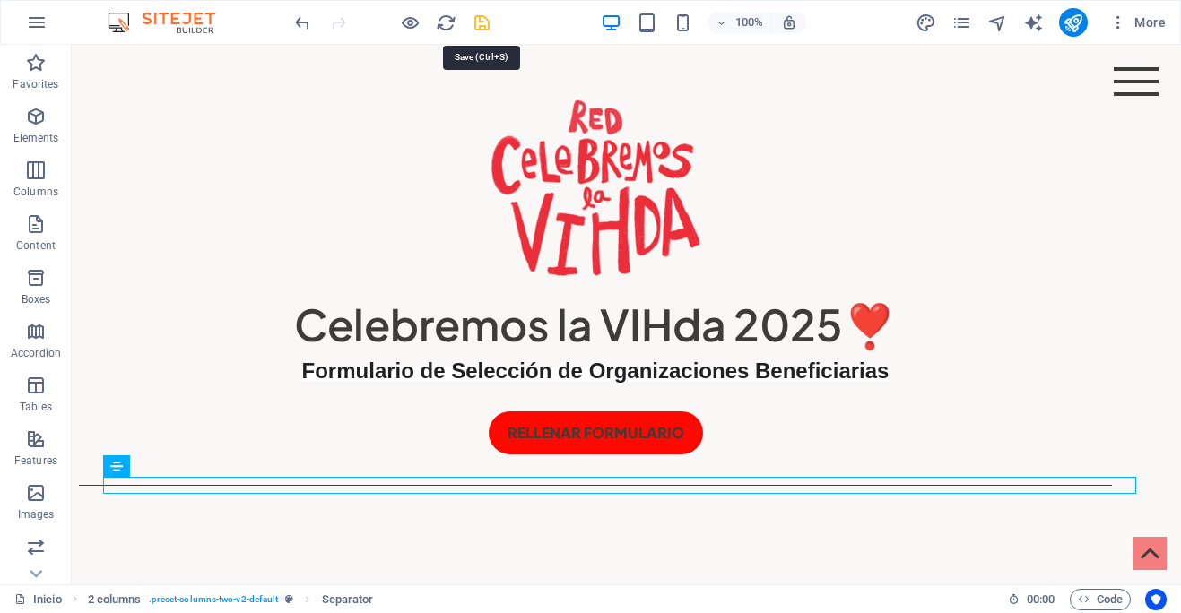
click at [481, 23] on icon "save" at bounding box center [482, 23] width 21 height 21
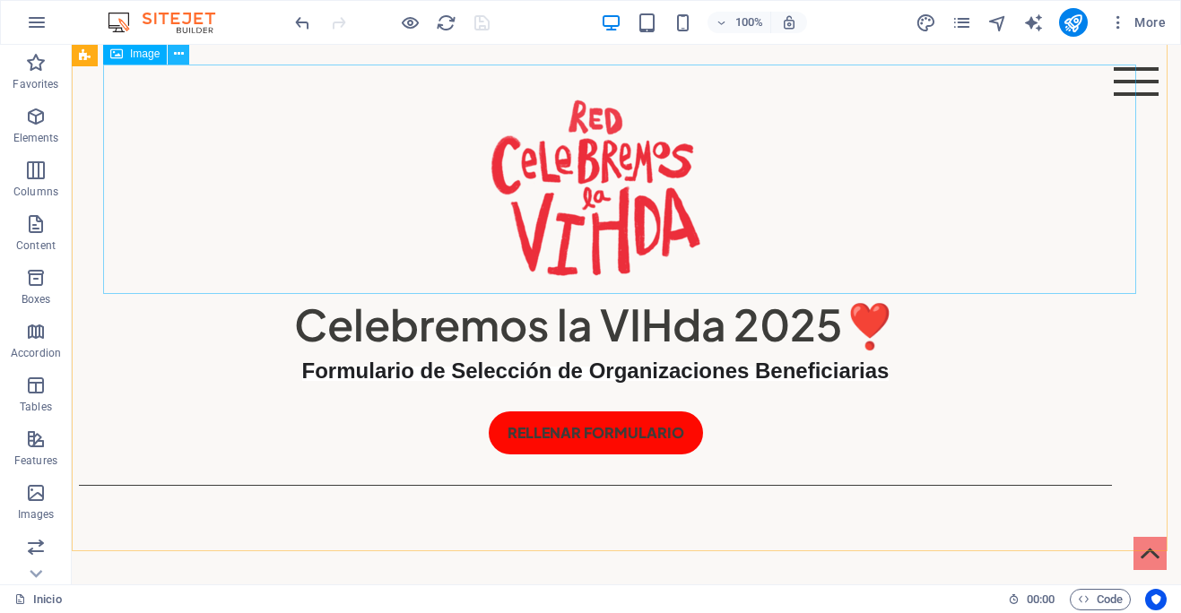
click at [180, 55] on icon at bounding box center [179, 54] width 10 height 19
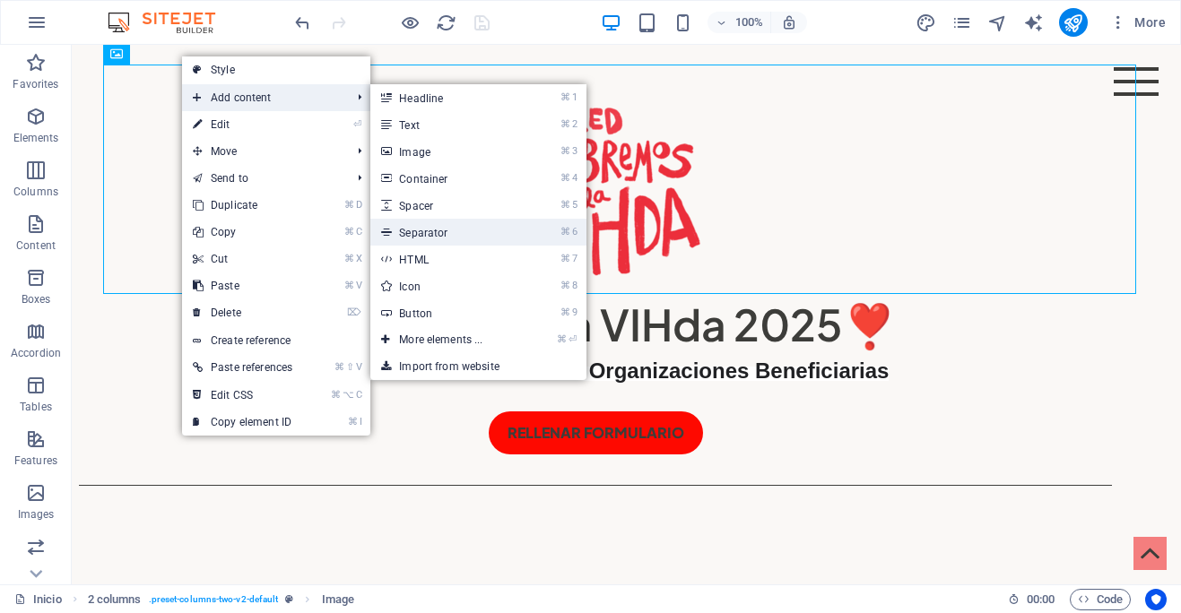
drag, startPoint x: 445, startPoint y: 229, endPoint x: 64, endPoint y: 204, distance: 381.8
click at [445, 229] on link "⌘ 6 Separator" at bounding box center [444, 232] width 148 height 27
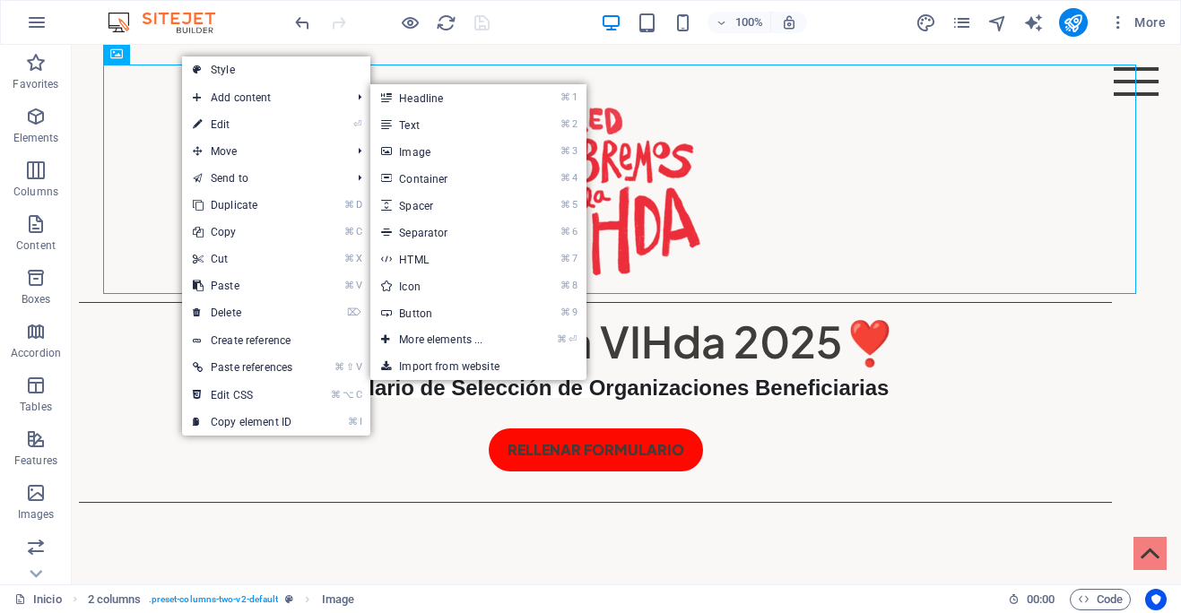
select select "%"
select select "px"
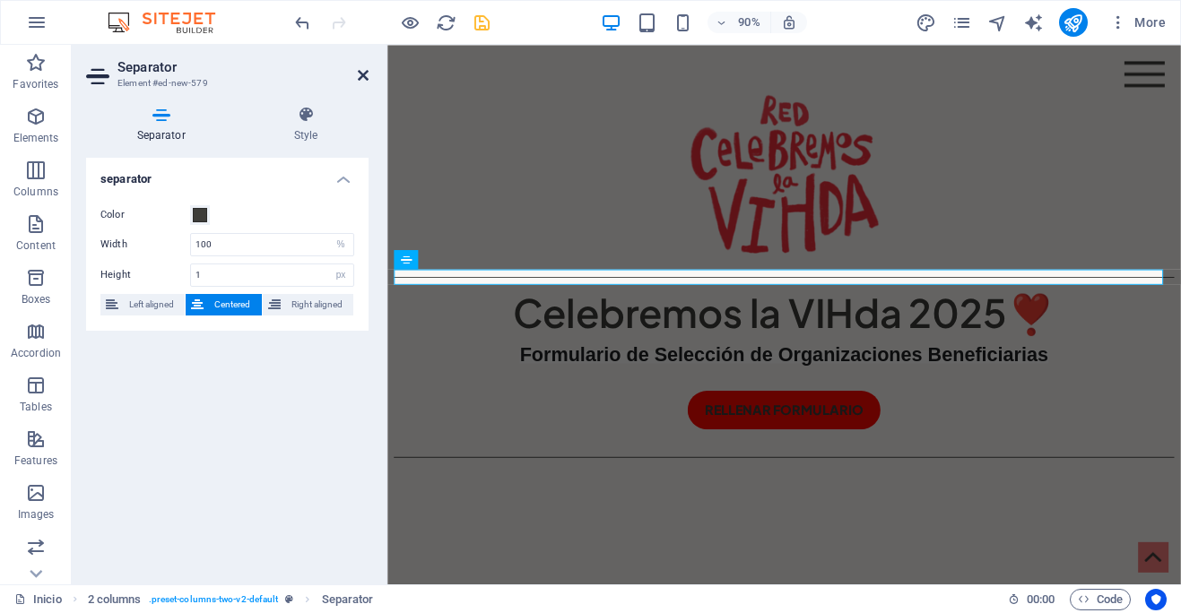
drag, startPoint x: 359, startPoint y: 74, endPoint x: 317, endPoint y: 9, distance: 77.1
click at [359, 74] on icon at bounding box center [363, 75] width 11 height 14
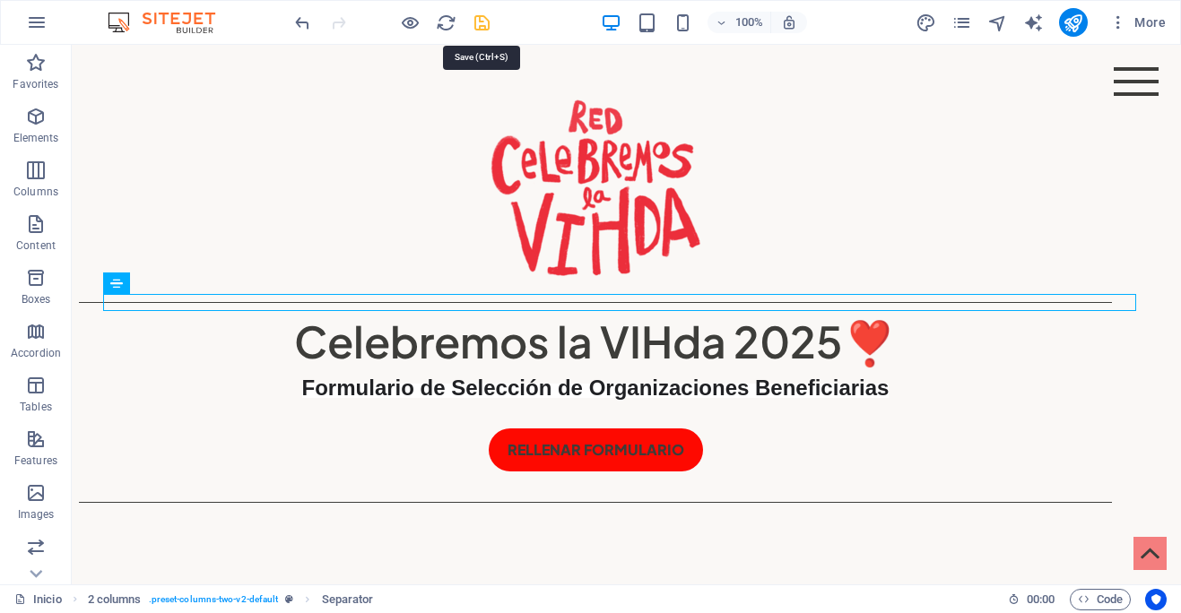
click at [481, 22] on icon "save" at bounding box center [482, 23] width 21 height 21
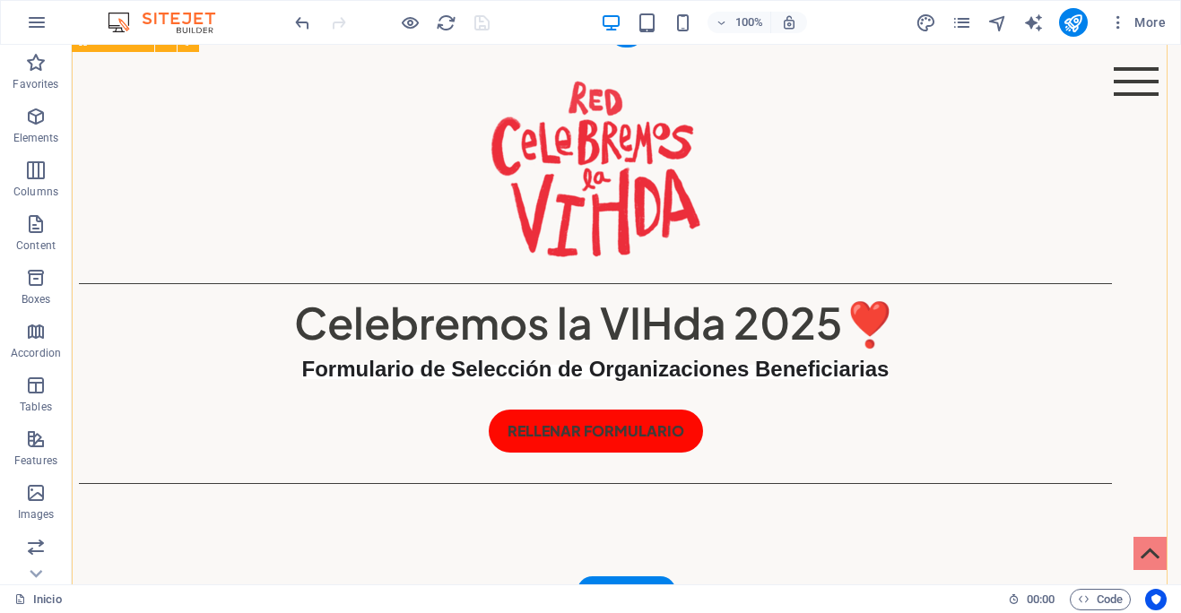
scroll to position [152, 0]
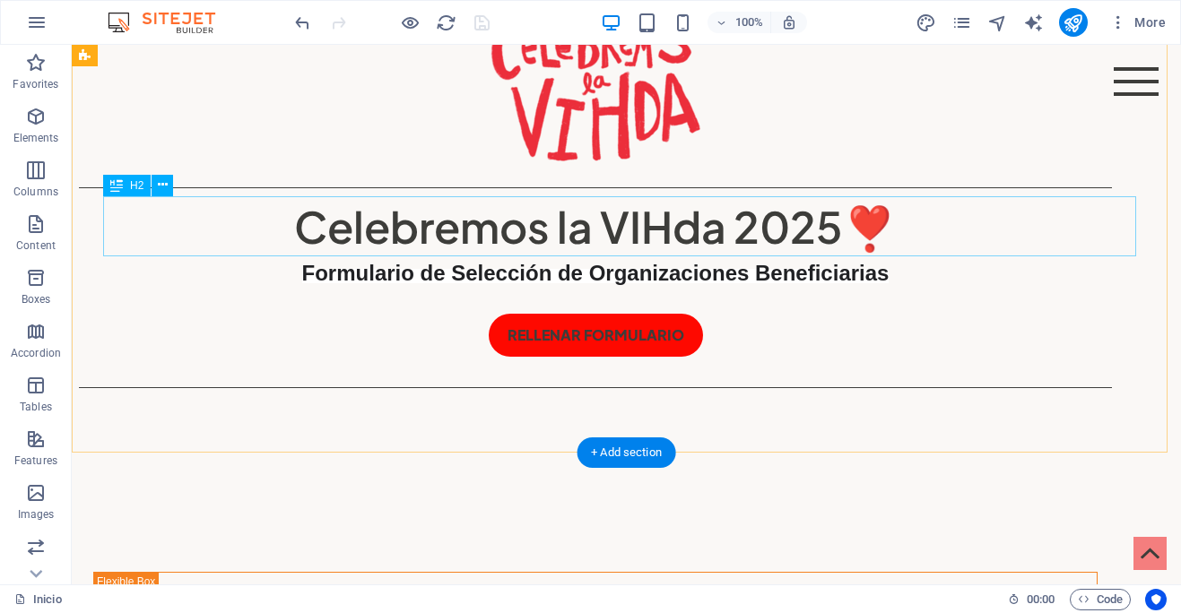
click at [832, 224] on div "Celebremos la VIHda 2025❣️" at bounding box center [595, 226] width 1033 height 60
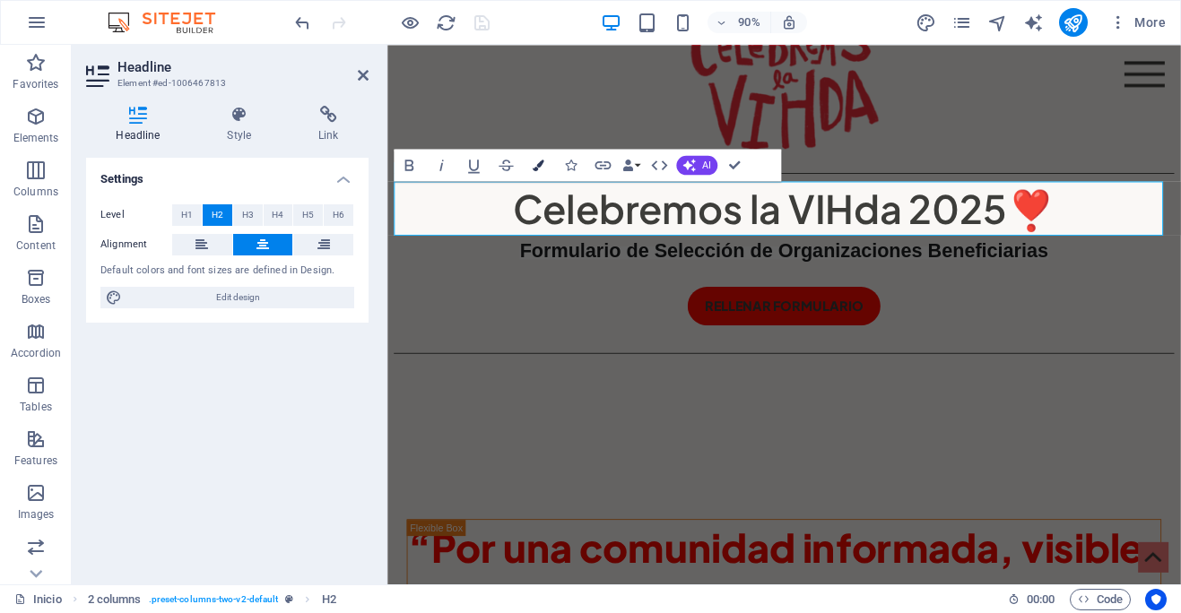
click at [539, 165] on icon "button" at bounding box center [539, 165] width 12 height 12
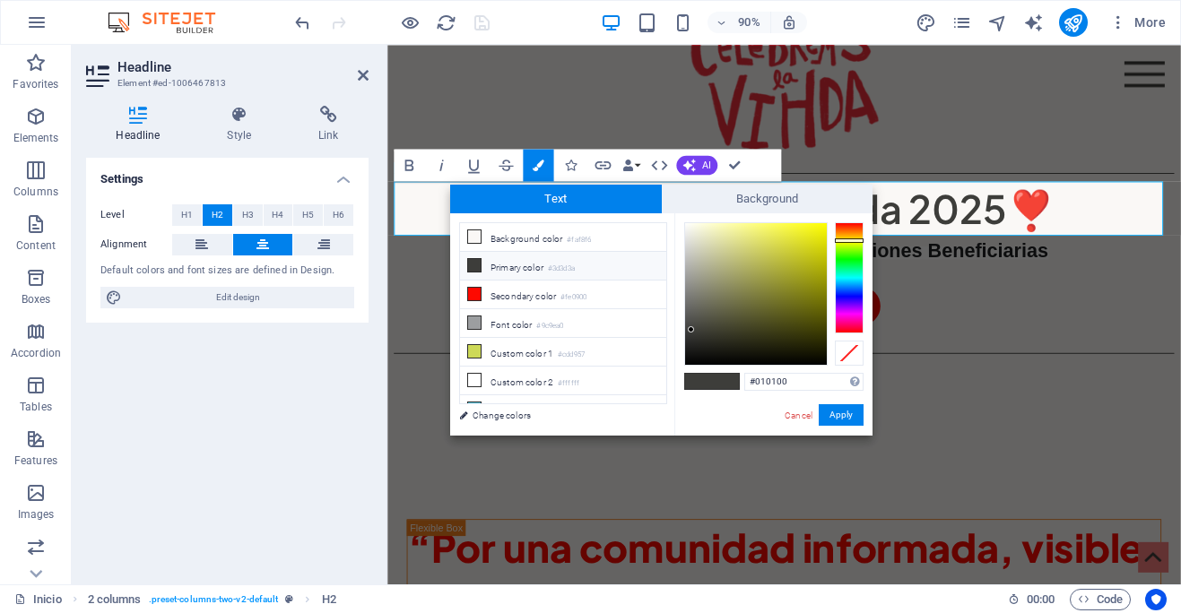
type input "#000000"
drag, startPoint x: 815, startPoint y: 357, endPoint x: 836, endPoint y: 375, distance: 28.0
click at [836, 375] on div "#000000 Supported formats #0852ed rgb(8, 82, 237) rgba(8, 82, 237, 90%) hsv(221…" at bounding box center [773, 454] width 198 height 482
click at [850, 416] on button "Apply" at bounding box center [840, 415] width 45 height 22
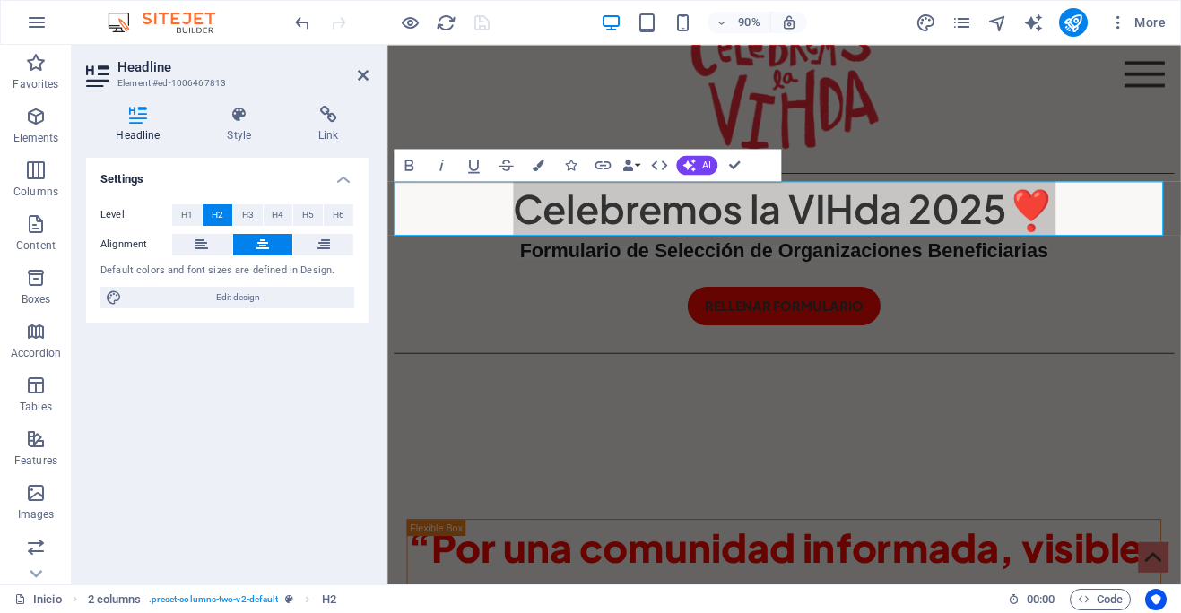
click at [1070, 220] on div "H2 Menu Bar Unequal Columns 2 columns Image H2 Text Button Text H2 Spacer Butto…" at bounding box center [783, 315] width 793 height 540
click at [359, 79] on icon at bounding box center [363, 75] width 11 height 14
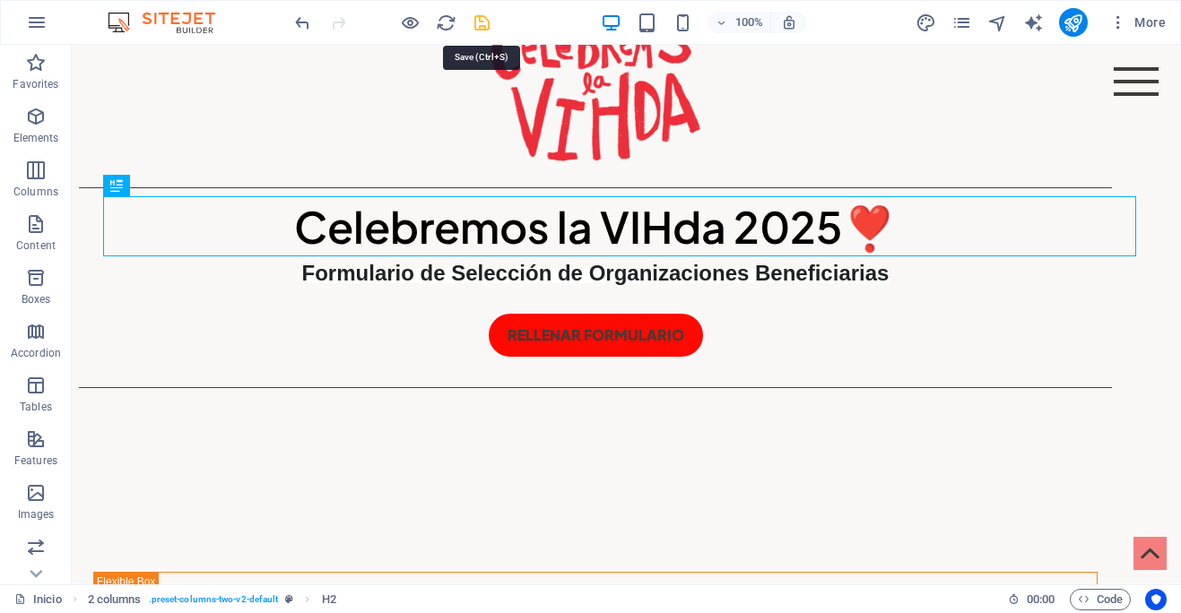
click at [483, 21] on icon "save" at bounding box center [482, 23] width 21 height 21
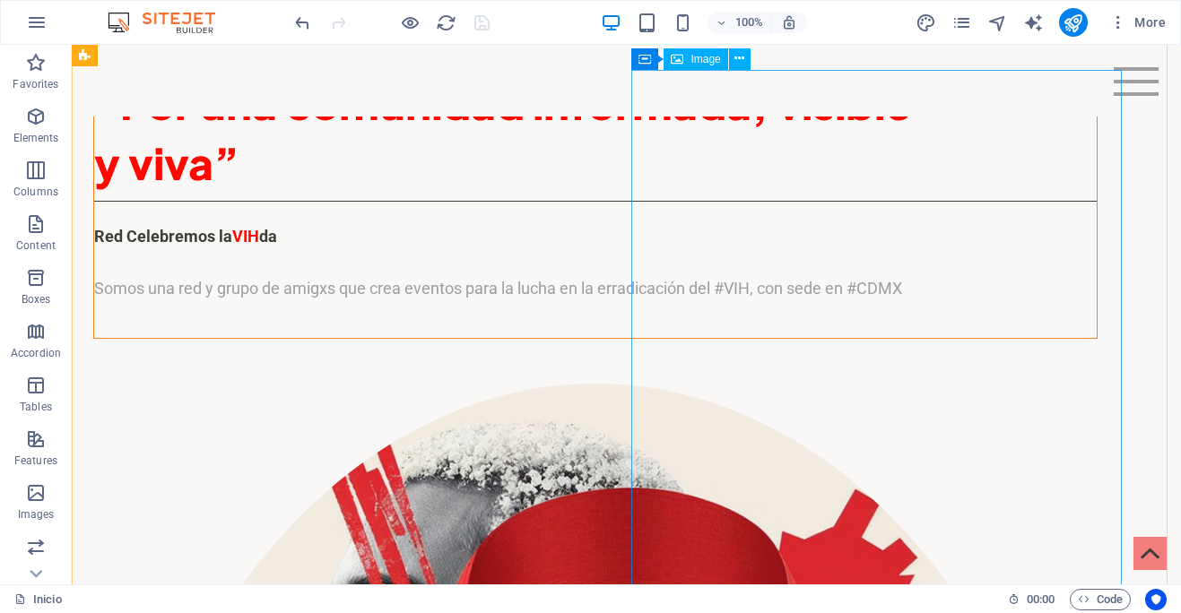
scroll to position [652, 0]
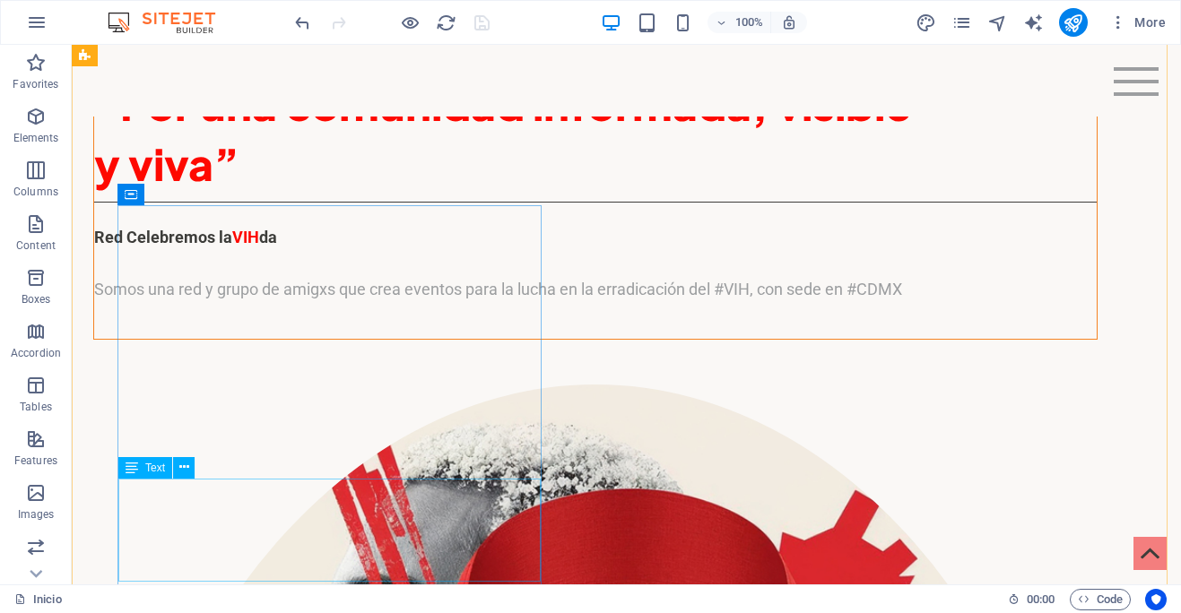
click at [430, 302] on div "Red Celebremos la VIH da Somos una red y grupo de amigxs que crea eventos para …" at bounding box center [595, 263] width 1002 height 77
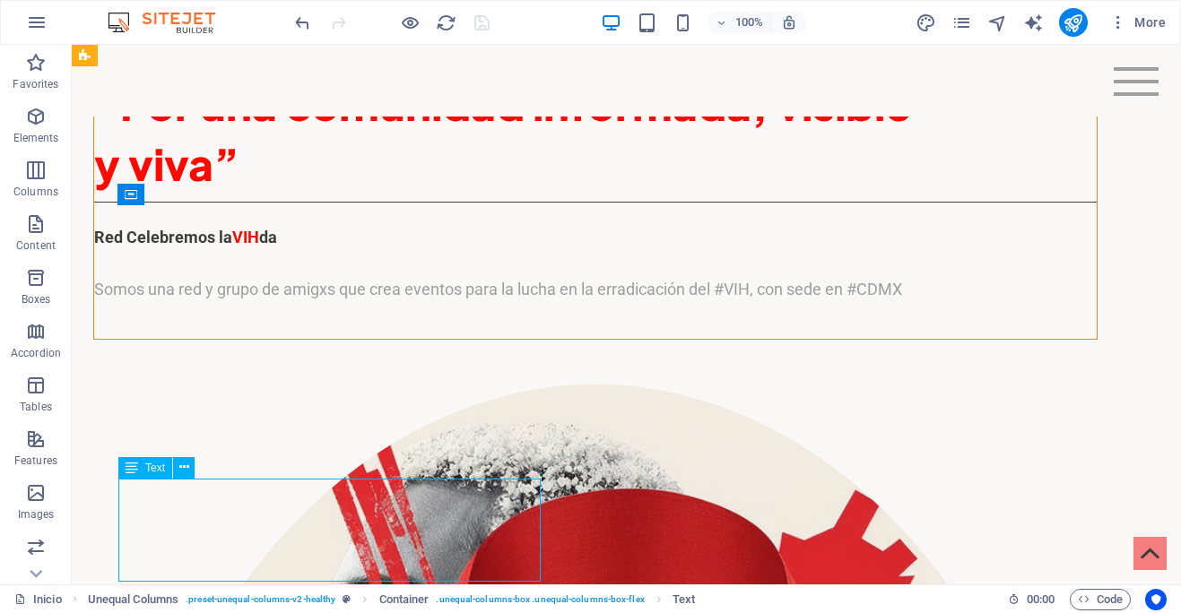
click at [430, 302] on div "Red Celebremos la VIH da Somos una red y grupo de amigxs que crea eventos para …" at bounding box center [595, 263] width 1002 height 77
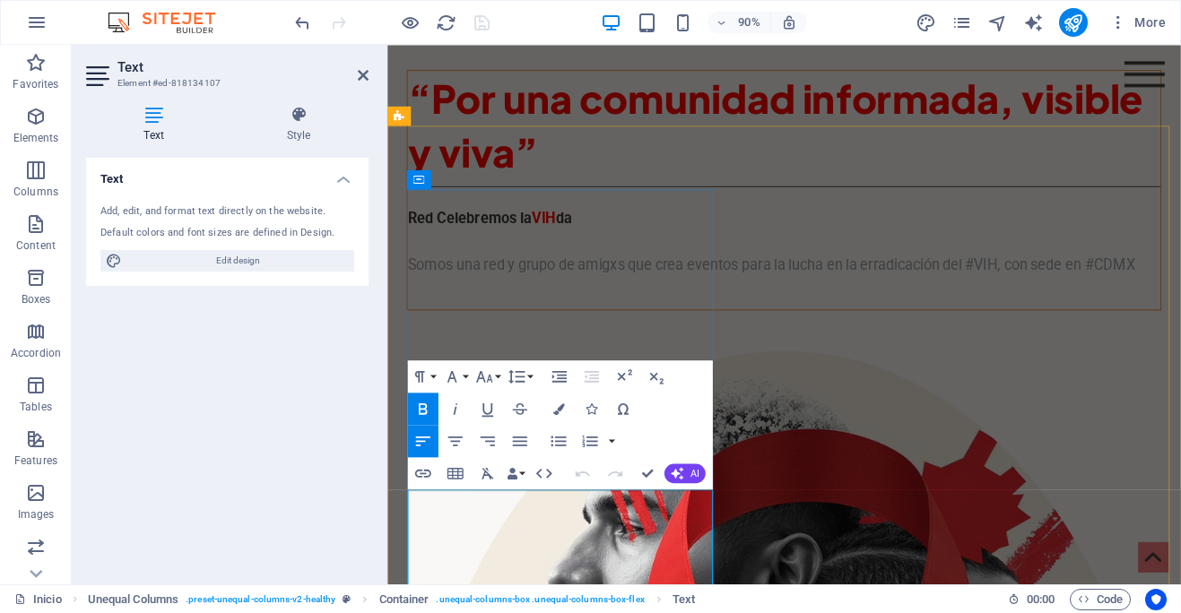
scroll to position [543, 0]
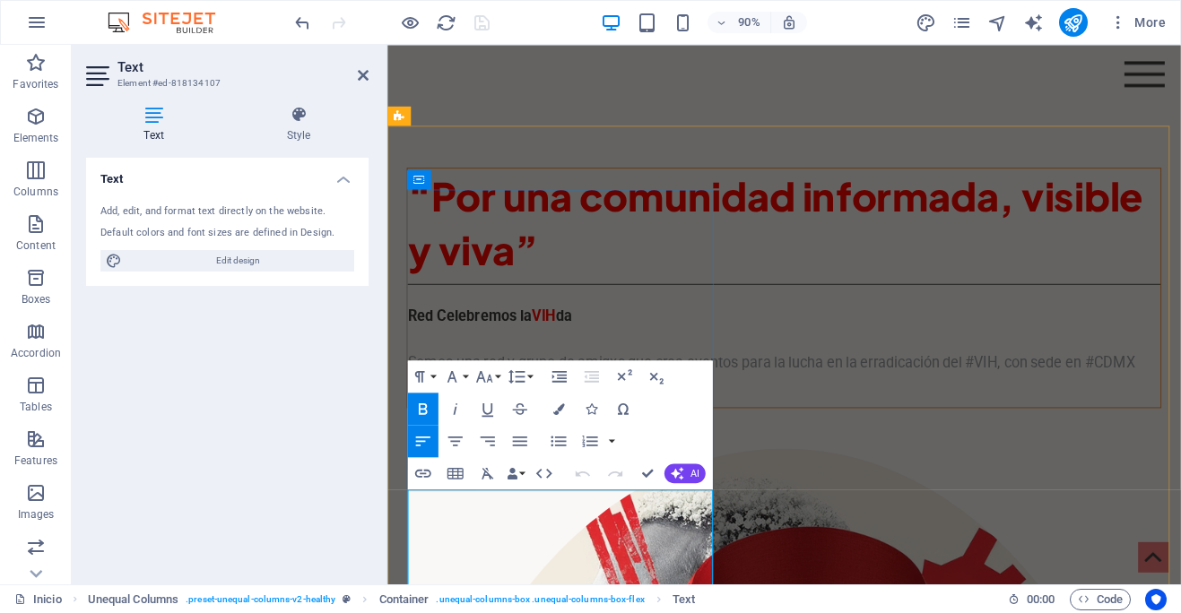
click at [578, 411] on p "Somos una red y grupo de amigxs que crea eventos para la lucha en la erradicaci…" at bounding box center [828, 385] width 836 height 52
click at [459, 379] on icon "button" at bounding box center [452, 377] width 20 height 20
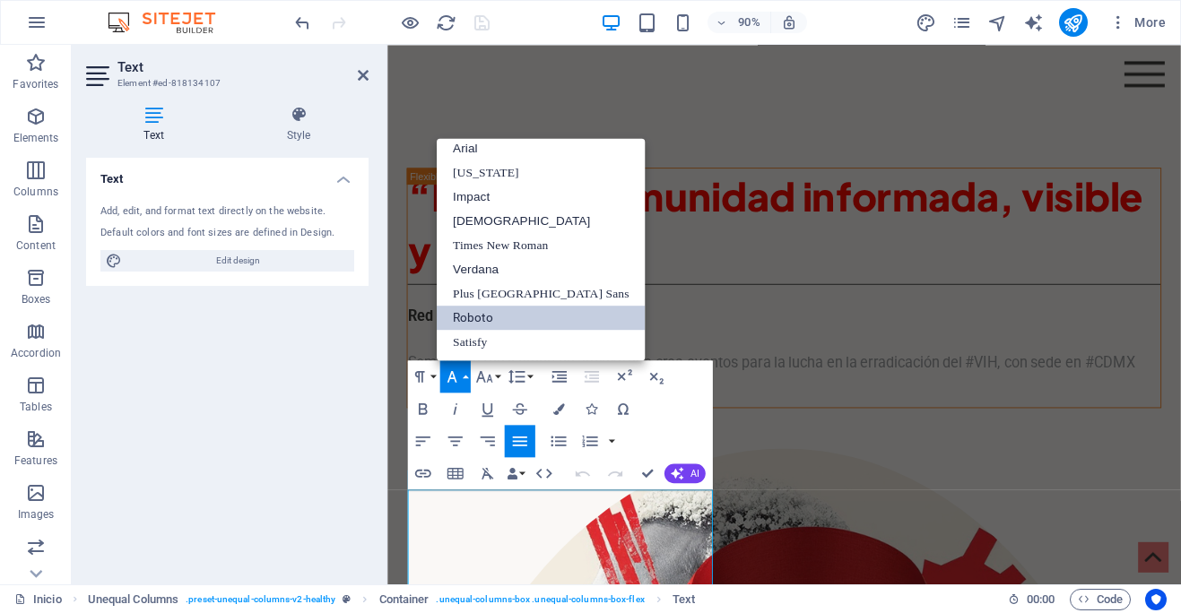
scroll to position [10, 0]
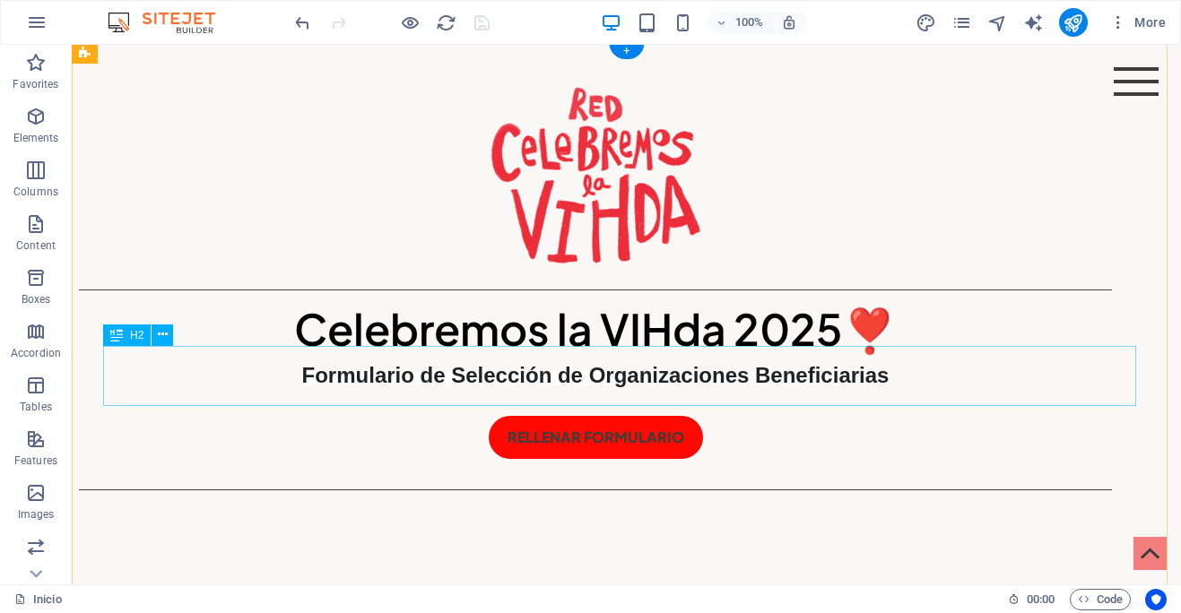
scroll to position [84, 0]
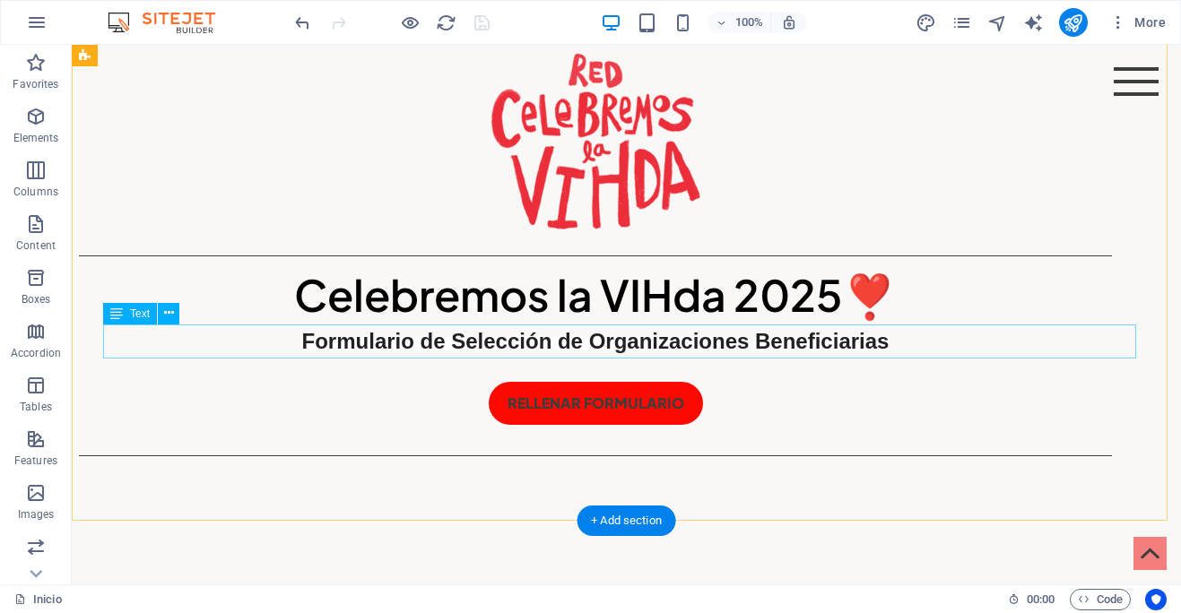
click at [777, 343] on div "Formulario de Selección de Organizaciones Beneficiarias" at bounding box center [595, 342] width 1033 height 34
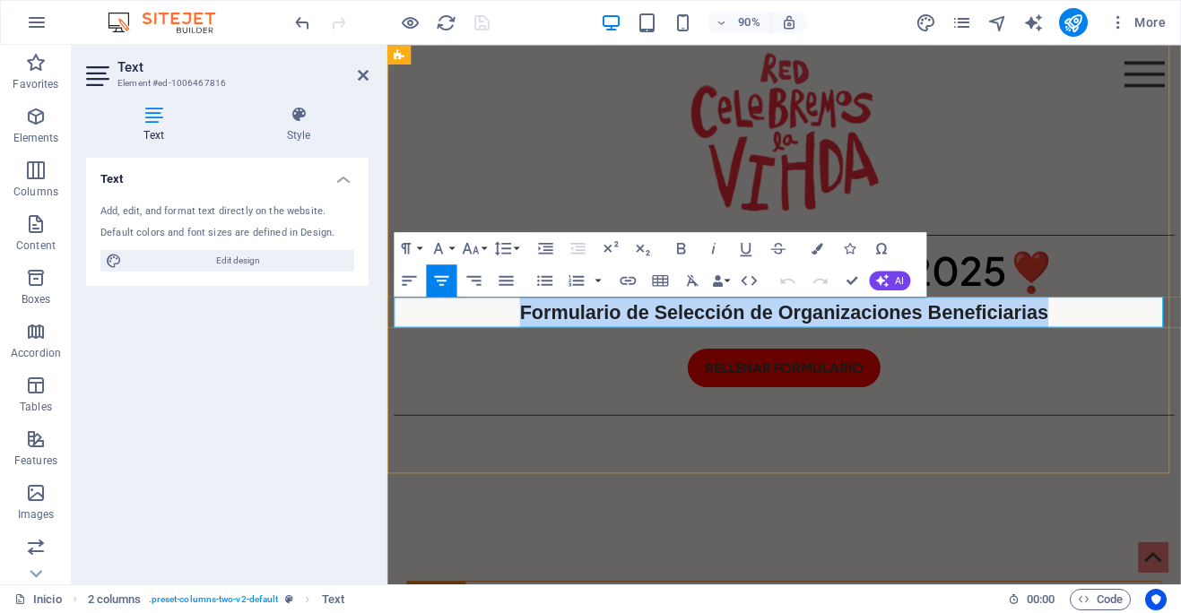
drag, startPoint x: 1191, startPoint y: 344, endPoint x: 482, endPoint y: 339, distance: 709.1
click at [482, 339] on p "Formulario de Selección de Organizaciones Beneficiarias" at bounding box center [827, 342] width 867 height 34
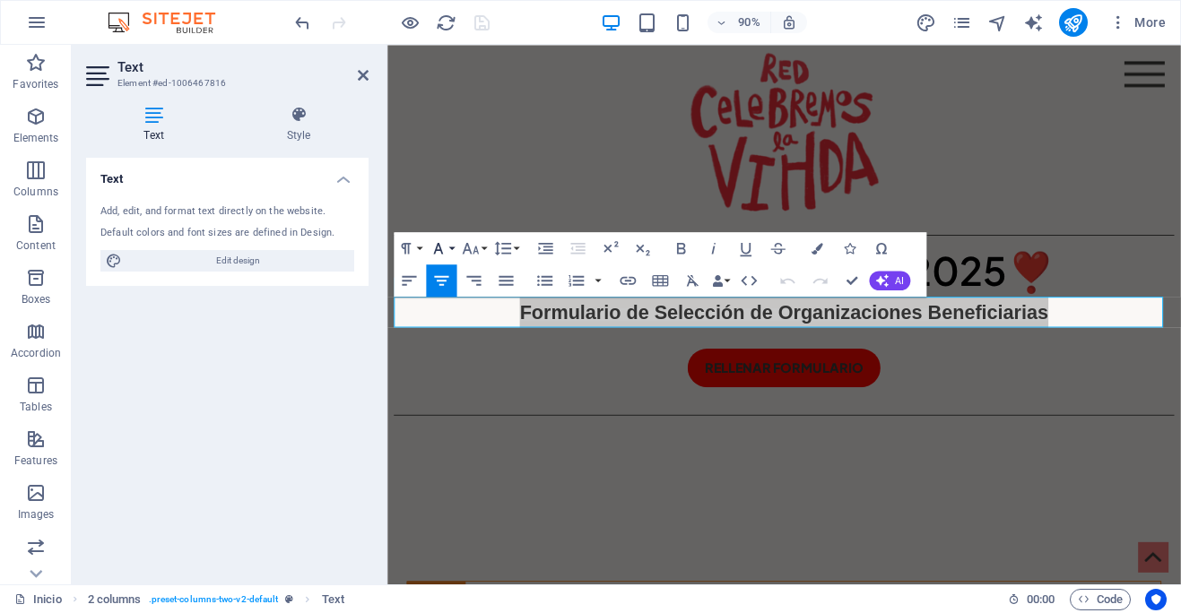
click at [447, 245] on icon "button" at bounding box center [439, 248] width 20 height 20
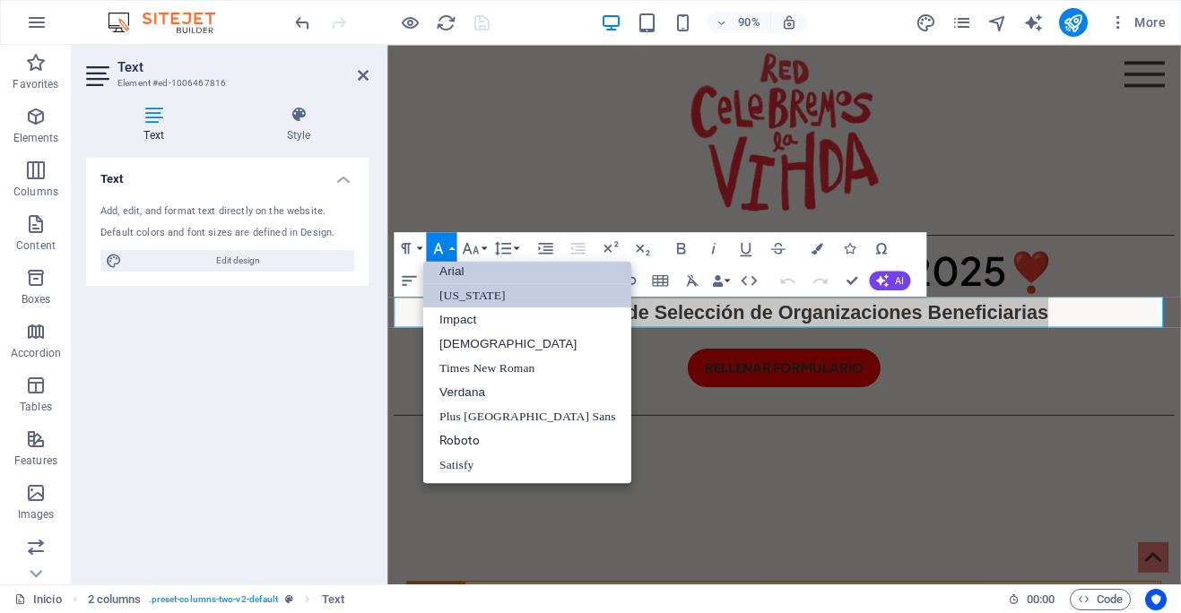
scroll to position [10, 0]
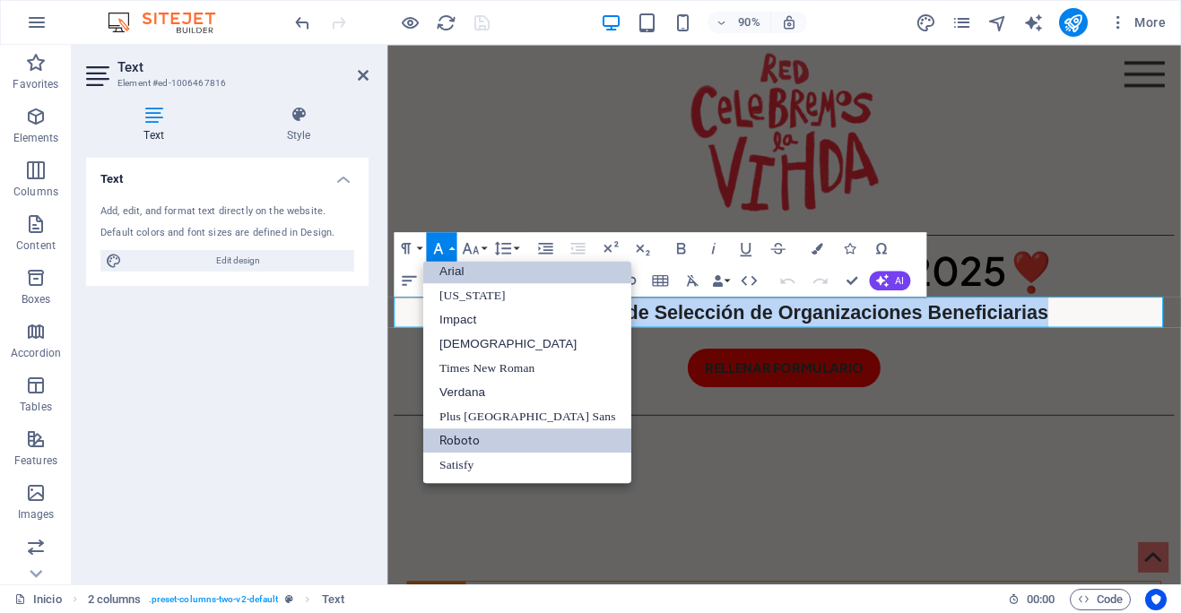
click at [472, 437] on link "Roboto" at bounding box center [527, 440] width 209 height 24
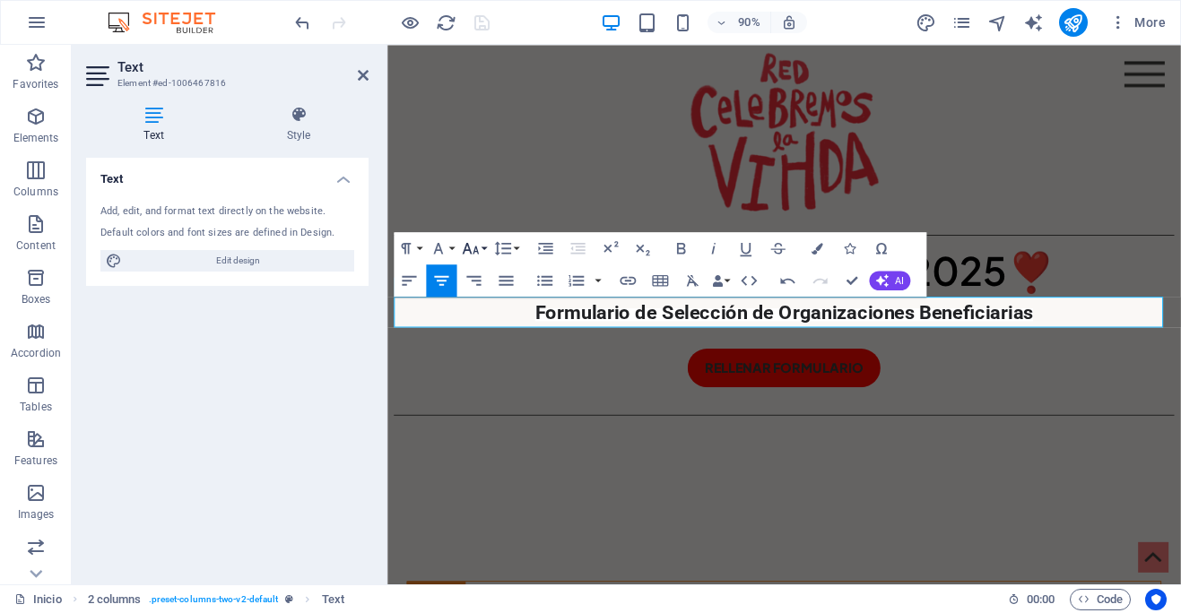
click at [477, 246] on icon "button" at bounding box center [471, 248] width 20 height 20
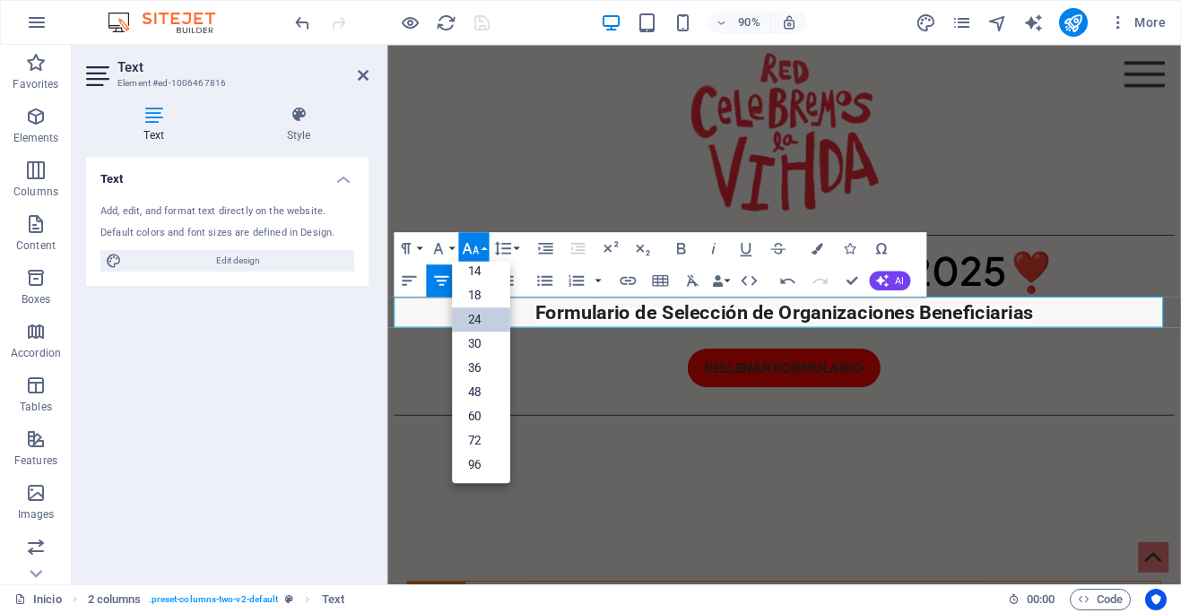
scroll to position [144, 0]
click at [476, 345] on link "30" at bounding box center [481, 343] width 58 height 24
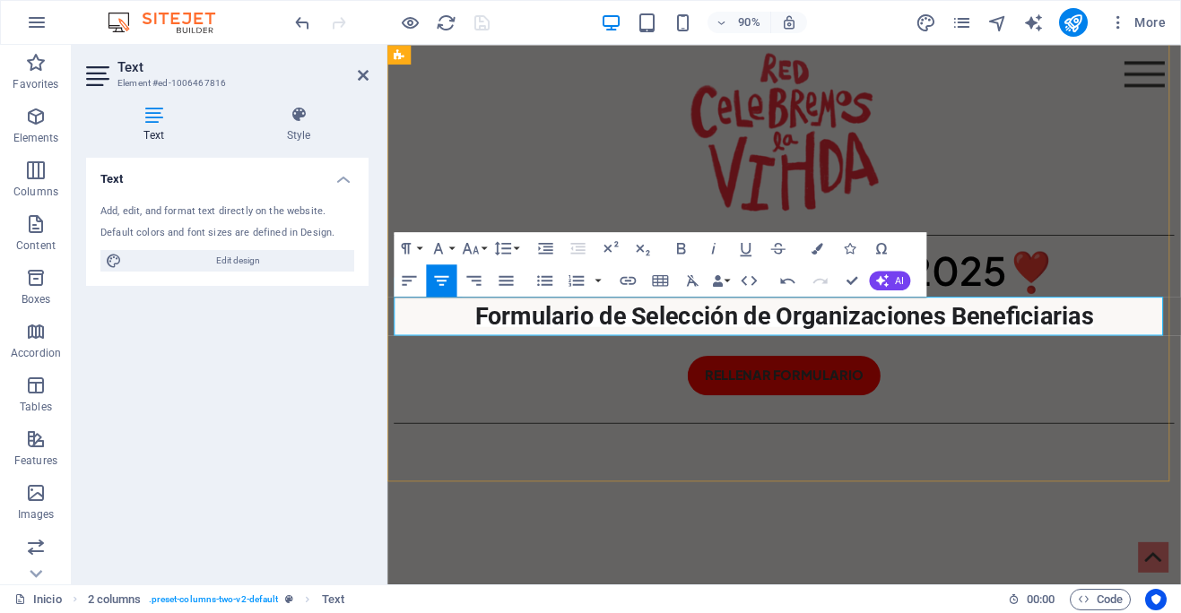
click at [1180, 341] on p "Formulario de Selección de Organizaciones Beneficiarias" at bounding box center [827, 346] width 867 height 43
click at [362, 69] on icon at bounding box center [363, 75] width 11 height 14
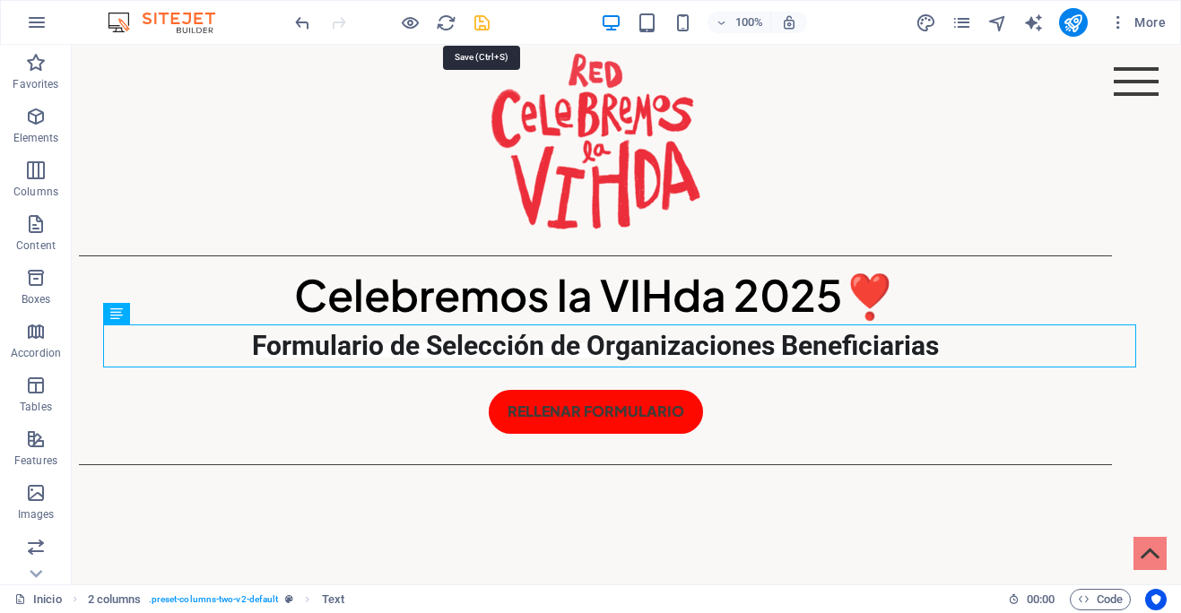
click at [481, 22] on icon "save" at bounding box center [482, 23] width 21 height 21
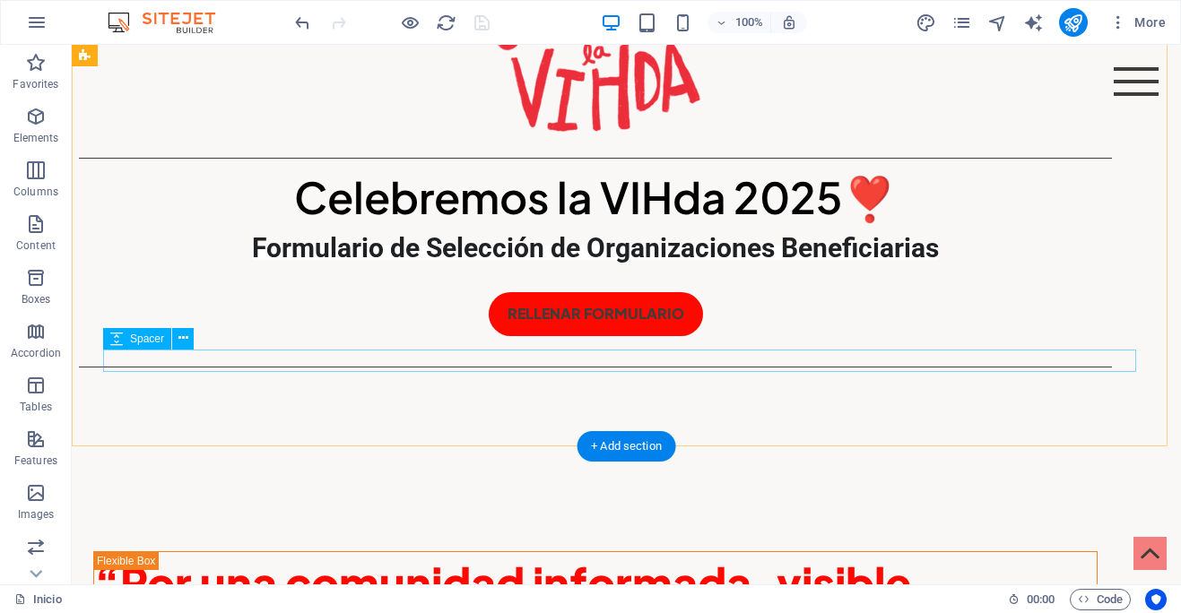
scroll to position [204, 0]
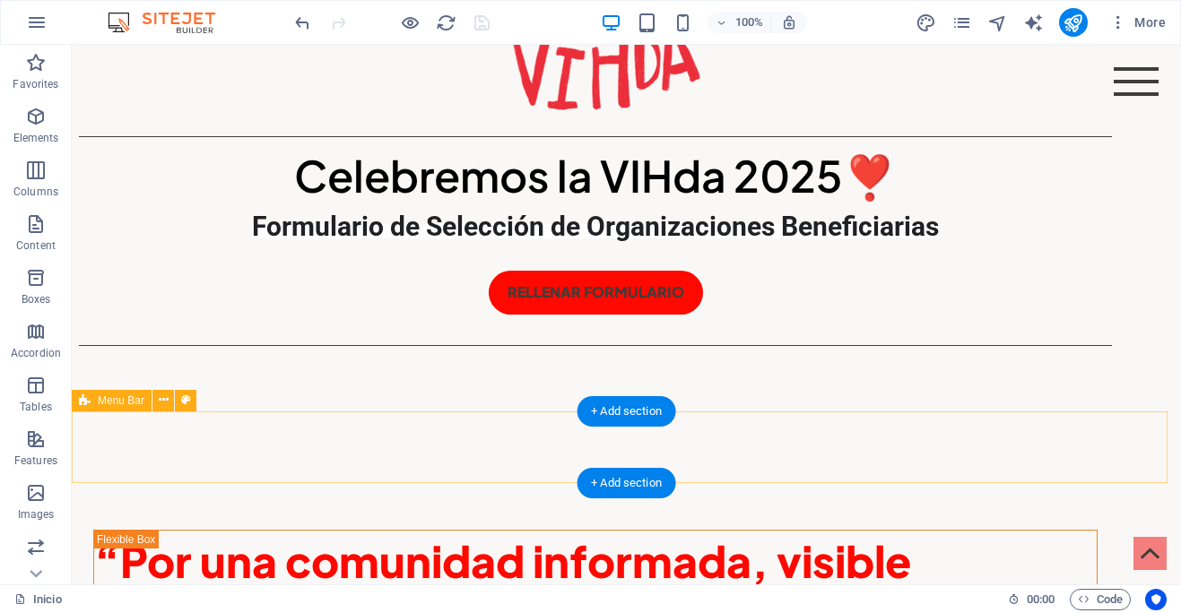
click at [745, 450] on div "Inicio ¿Quiénes somos? Arte con causa Luchas Archivo contacto" at bounding box center [626, 447] width 1109 height 72
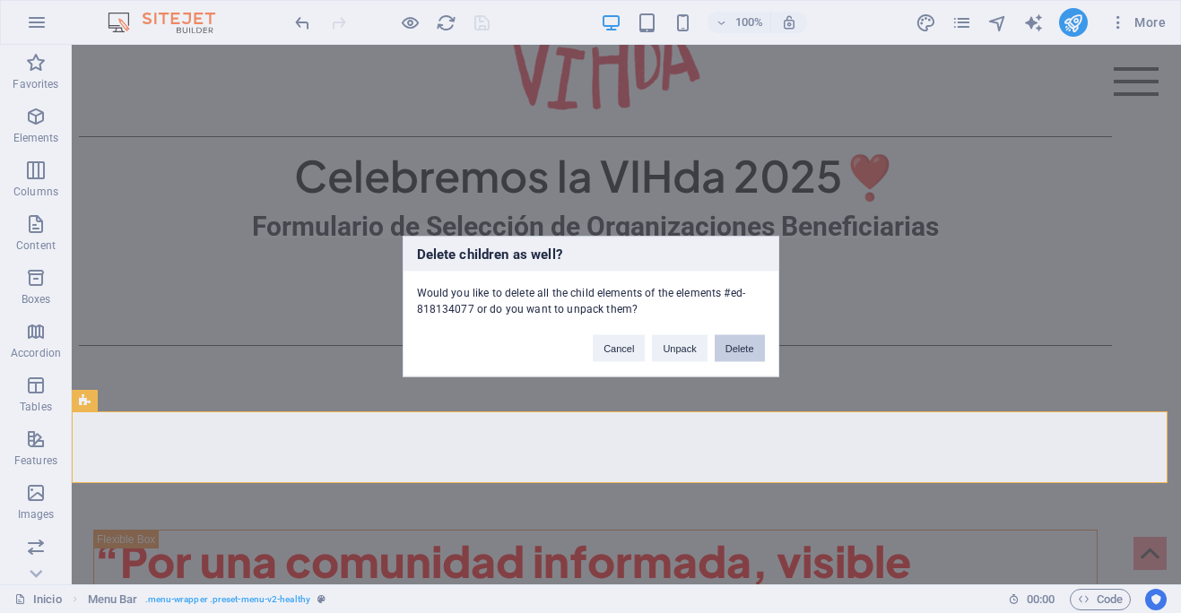
click at [742, 347] on button "Delete" at bounding box center [740, 348] width 50 height 27
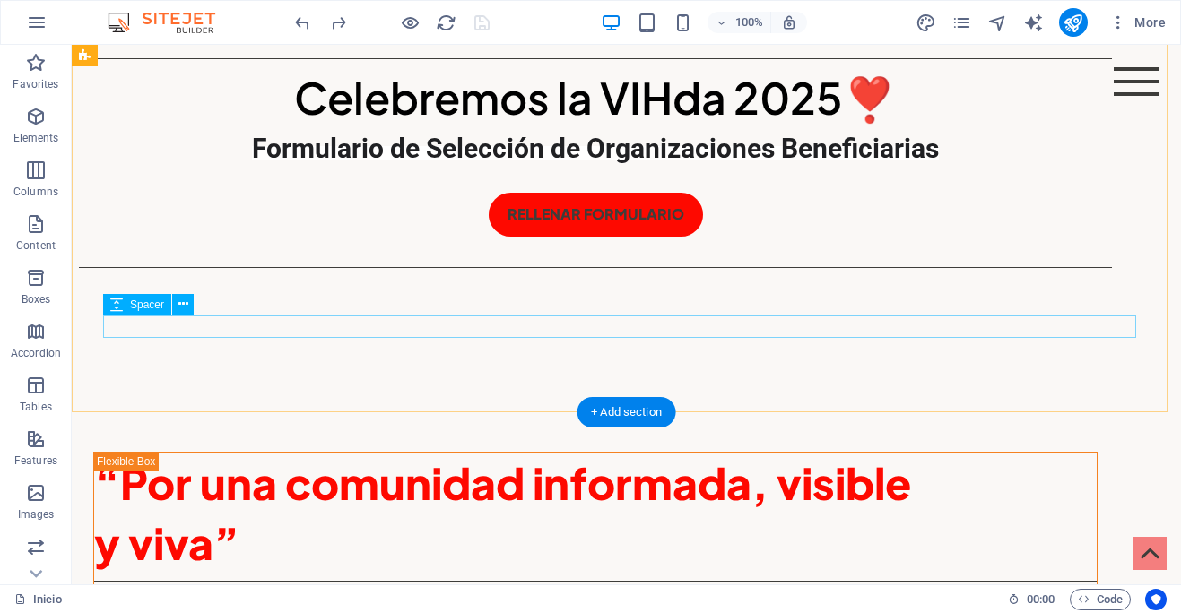
scroll to position [335, 0]
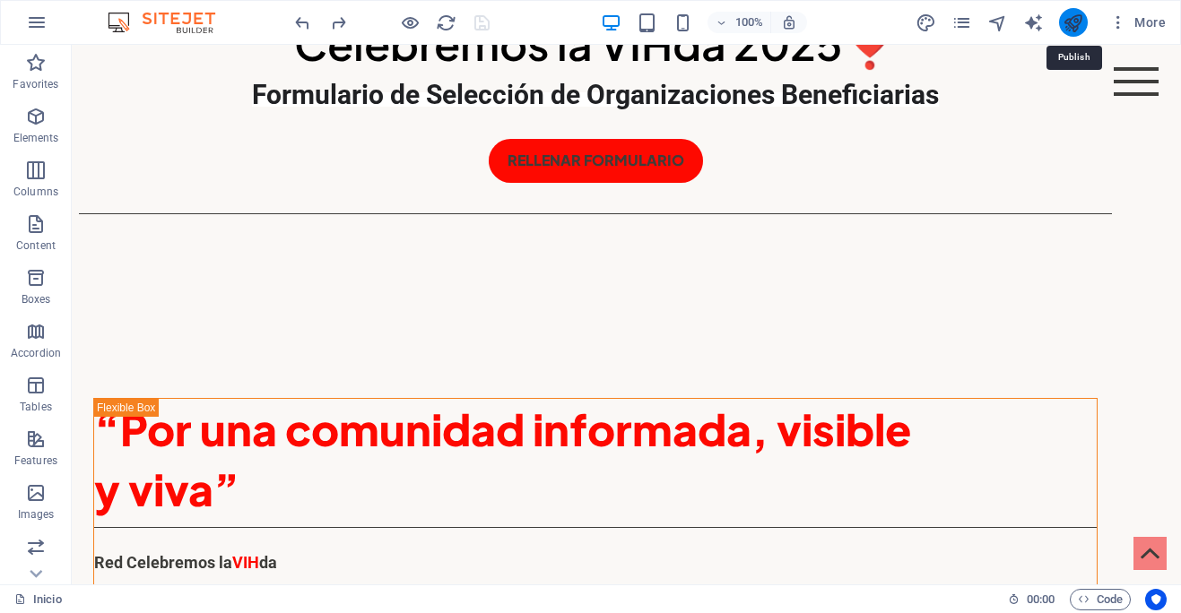
click at [1072, 21] on icon "publish" at bounding box center [1072, 23] width 21 height 21
